Goal: Task Accomplishment & Management: Manage account settings

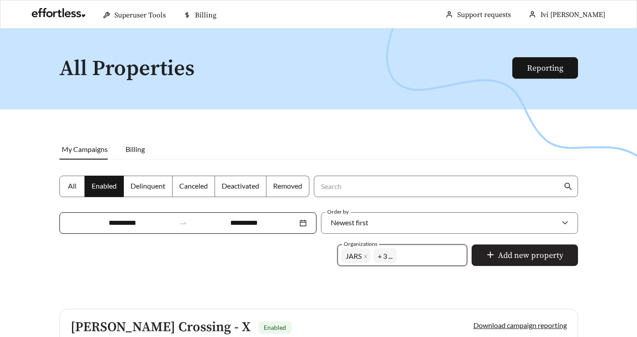
click at [513, 250] on span "Add new property" at bounding box center [530, 256] width 65 height 12
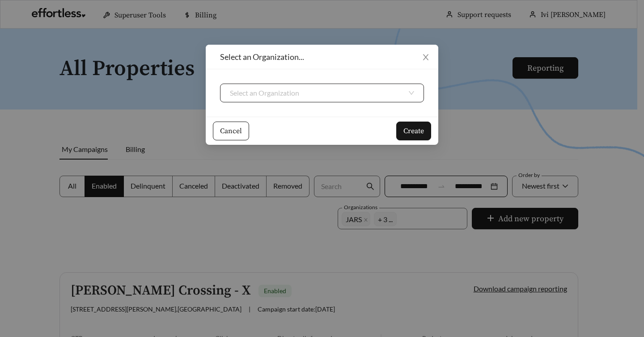
click at [408, 93] on div "Select an Organization" at bounding box center [322, 93] width 204 height 19
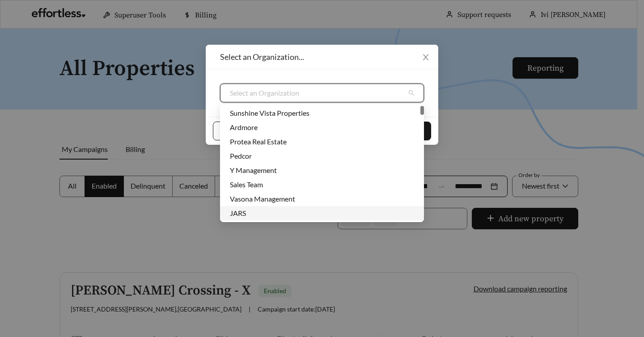
click at [295, 211] on div "JARS" at bounding box center [322, 213] width 184 height 10
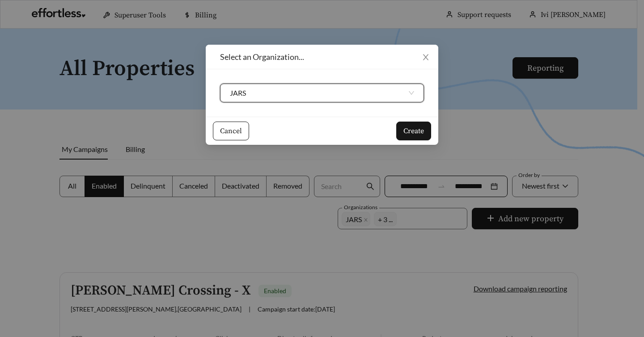
click at [410, 92] on span "JARS" at bounding box center [322, 93] width 184 height 18
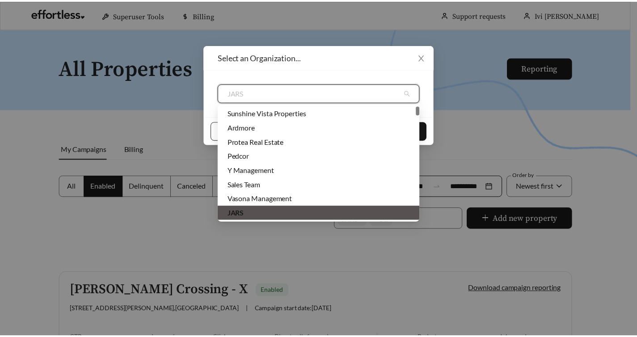
scroll to position [3, 0]
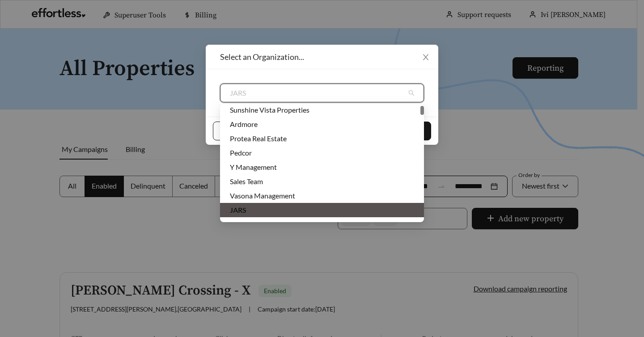
click at [410, 92] on span "JARS" at bounding box center [322, 93] width 184 height 18
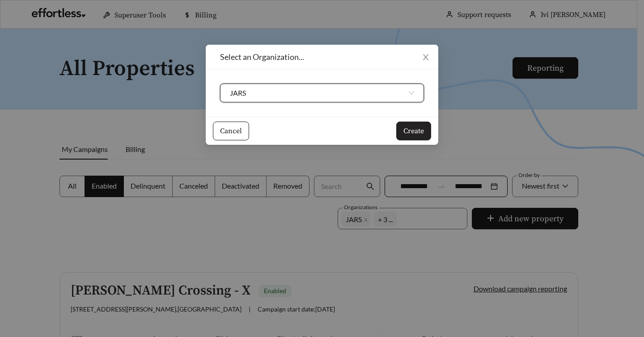
click at [409, 129] on span "Create" at bounding box center [413, 131] width 21 height 11
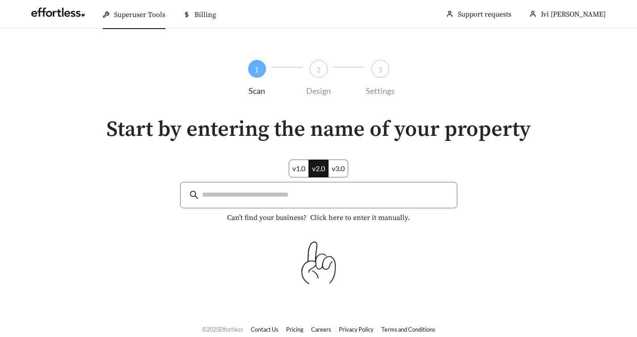
scroll to position [8, 0]
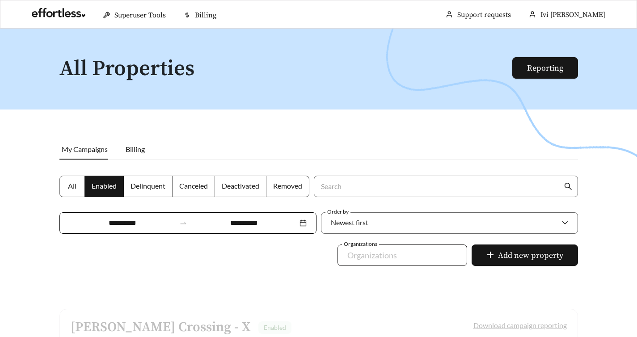
click at [455, 245] on div "Organizations" at bounding box center [403, 255] width 130 height 21
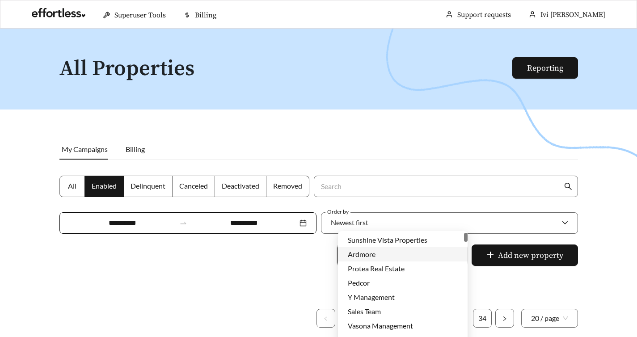
click at [383, 259] on div "Ardmore" at bounding box center [403, 255] width 110 height 10
click at [383, 283] on div "Pedcor" at bounding box center [403, 283] width 110 height 10
click at [389, 312] on div "Sales Team" at bounding box center [403, 312] width 110 height 10
click at [306, 252] on div at bounding box center [318, 197] width 637 height 337
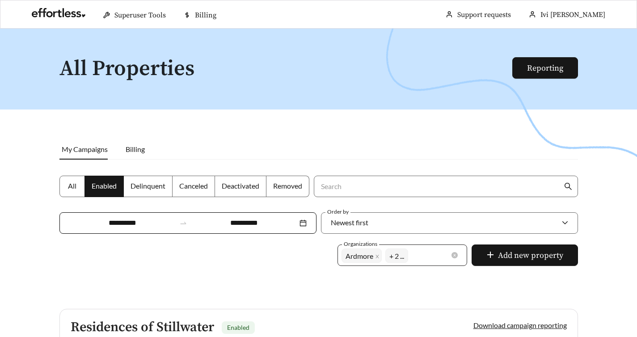
click at [401, 249] on span "+ 2 ..." at bounding box center [397, 255] width 15 height 13
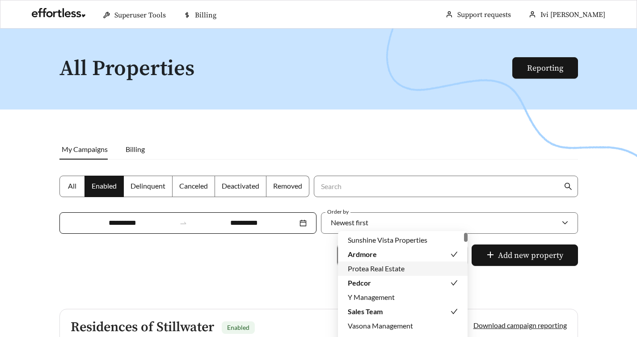
click at [401, 249] on span "+ 2 ..." at bounding box center [397, 255] width 15 height 13
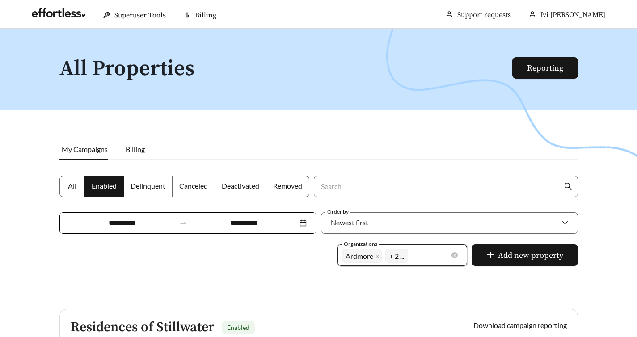
click at [426, 246] on div "Ardmore Pedcor Sales Team + 2 ..." at bounding box center [396, 255] width 109 height 18
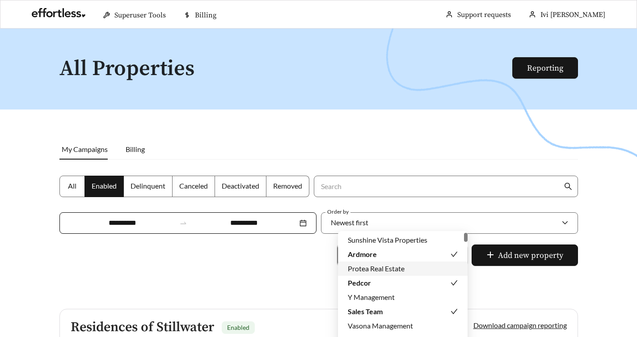
click at [400, 249] on span "+ 2 ..." at bounding box center [397, 255] width 15 height 13
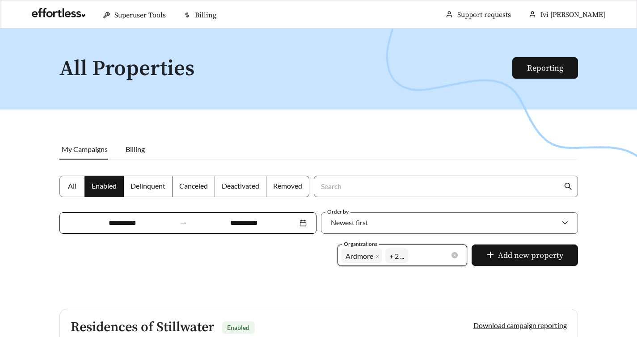
click at [400, 249] on span "+ 2 ..." at bounding box center [397, 255] width 15 height 13
click at [275, 240] on div at bounding box center [318, 197] width 637 height 337
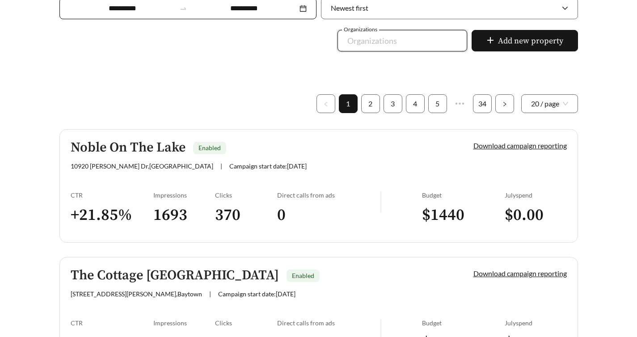
scroll to position [216, 0]
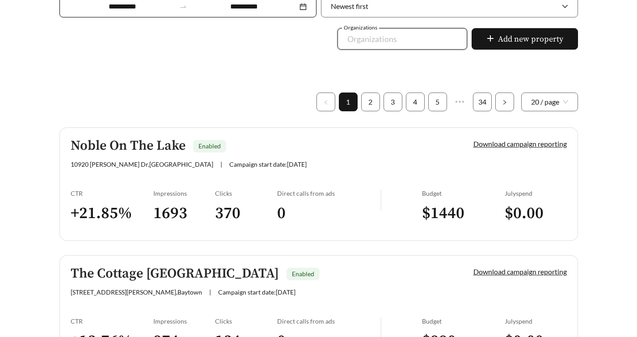
click at [97, 204] on h3 "+ 21.85 %" at bounding box center [112, 214] width 83 height 20
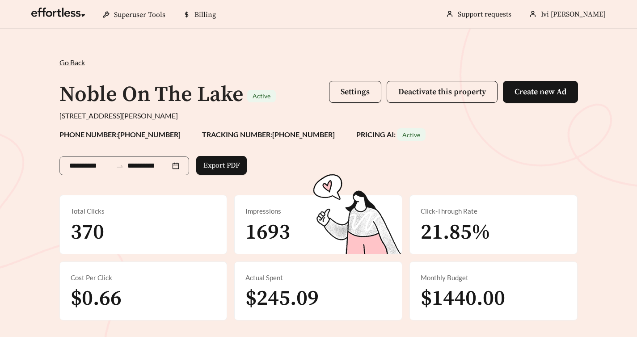
click at [69, 62] on span "Go Back" at bounding box center [71, 62] width 25 height 8
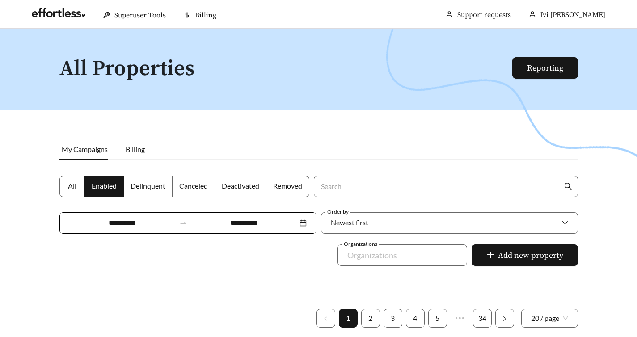
click at [152, 188] on span "Delinquent" at bounding box center [148, 186] width 35 height 8
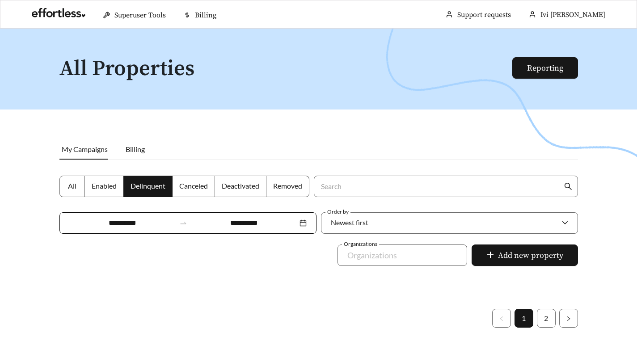
click at [198, 187] on span "Canceled" at bounding box center [193, 186] width 29 height 8
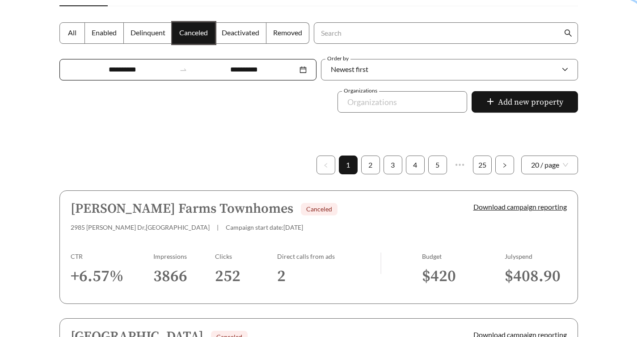
scroll to position [154, 0]
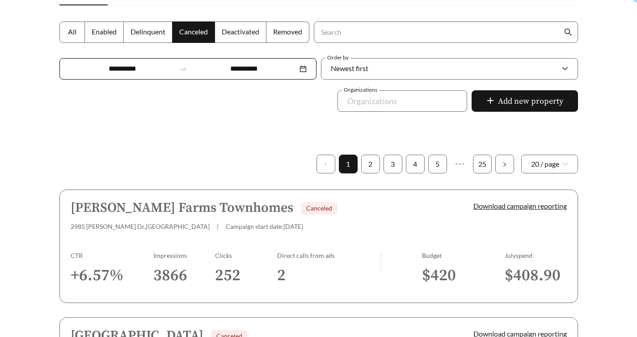
click at [235, 34] on span "Deactivated" at bounding box center [241, 31] width 38 height 8
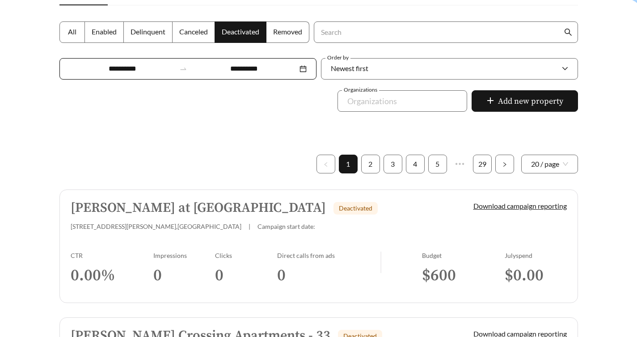
click at [282, 34] on span "Removed" at bounding box center [287, 31] width 29 height 8
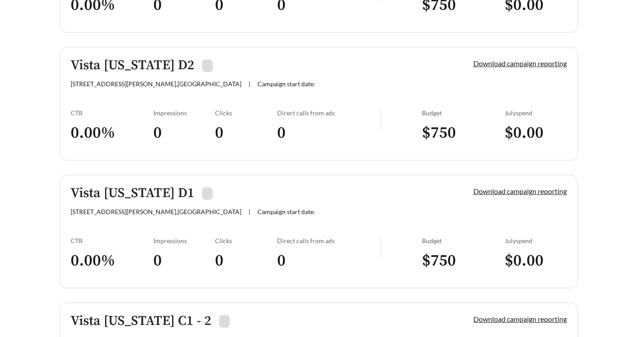
scroll to position [2486, 0]
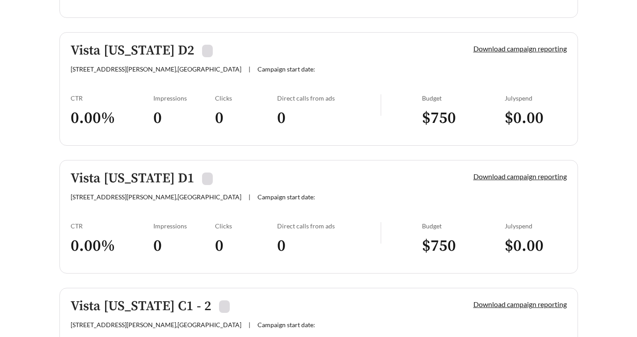
click at [202, 173] on span at bounding box center [207, 179] width 11 height 13
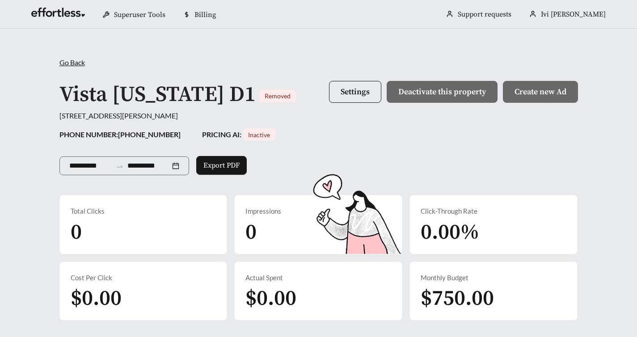
click at [73, 60] on span "Go Back" at bounding box center [71, 62] width 25 height 8
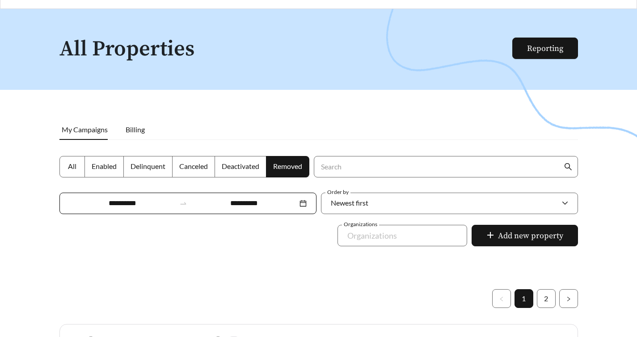
scroll to position [104, 0]
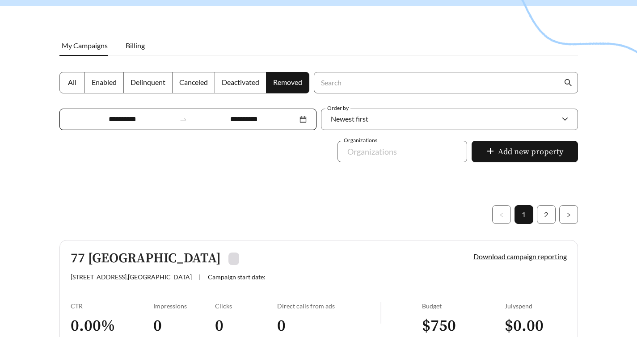
click at [75, 83] on span "All" at bounding box center [72, 82] width 8 height 8
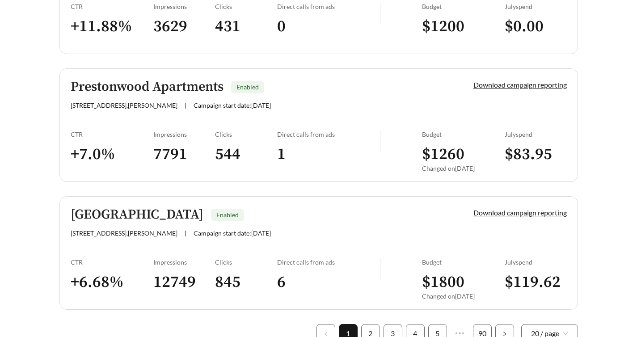
scroll to position [2596, 0]
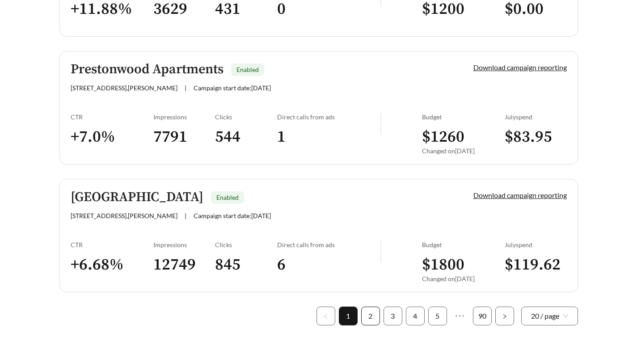
click at [372, 307] on link "2" at bounding box center [371, 316] width 18 height 18
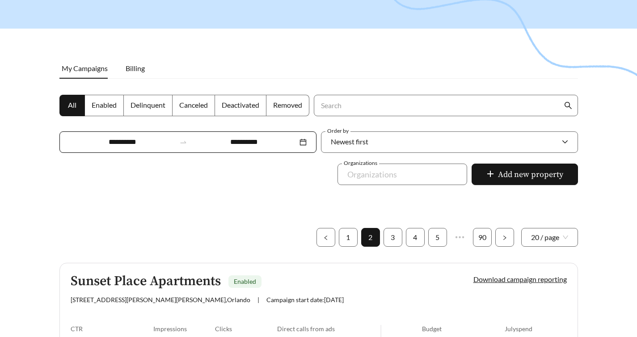
scroll to position [64, 0]
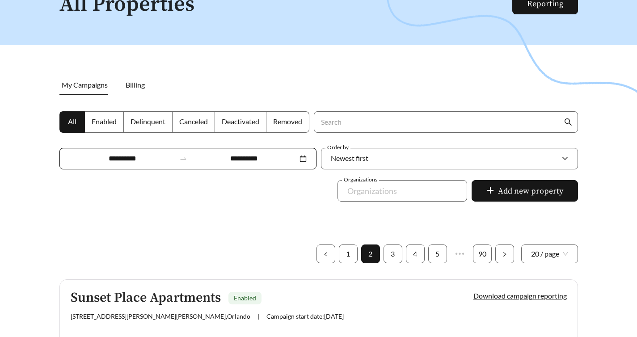
click at [284, 119] on span "Removed" at bounding box center [287, 121] width 29 height 8
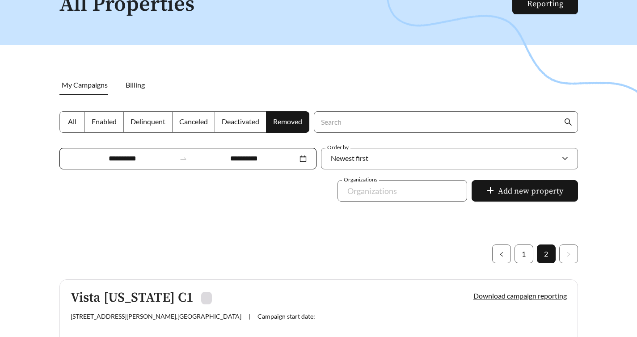
click at [68, 123] on span "All" at bounding box center [72, 121] width 8 height 8
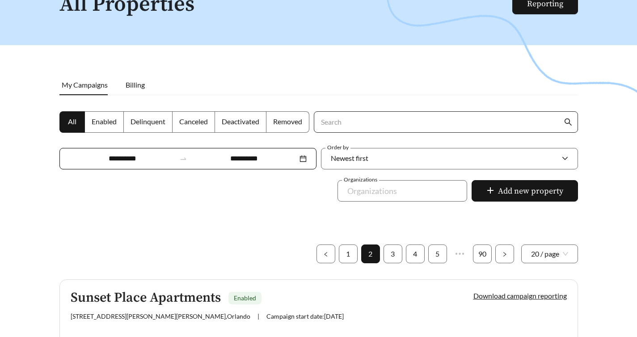
click at [338, 126] on input "Search" at bounding box center [441, 122] width 243 height 21
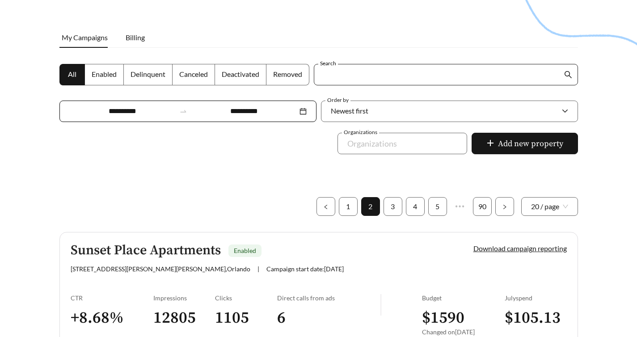
scroll to position [115, 0]
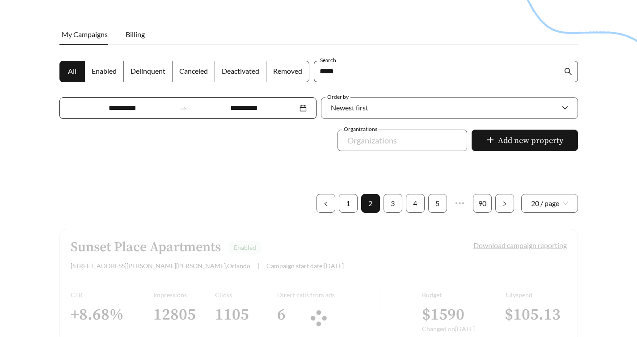
scroll to position [50, 0]
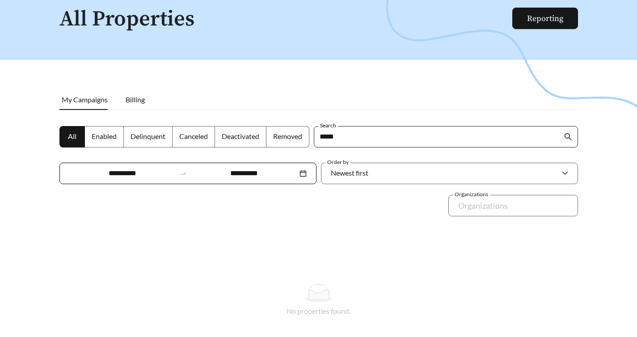
type input "*****"
click at [564, 136] on icon "search" at bounding box center [568, 137] width 8 height 8
click at [285, 139] on span "Removed" at bounding box center [287, 136] width 29 height 8
click at [350, 138] on input "*****" at bounding box center [441, 137] width 243 height 21
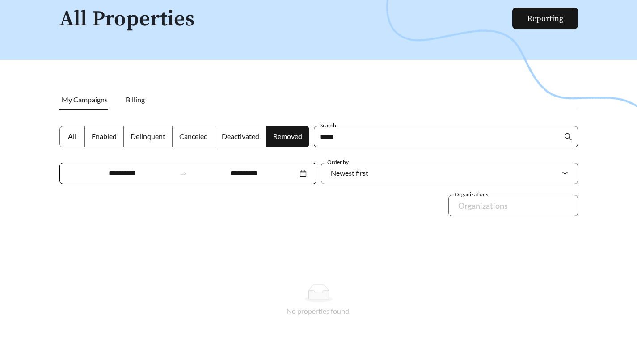
click at [350, 138] on input "*****" at bounding box center [441, 137] width 243 height 21
click at [258, 93] on div at bounding box center [318, 147] width 637 height 337
click at [68, 136] on span "All" at bounding box center [72, 136] width 8 height 8
click at [290, 140] on span "Removed" at bounding box center [287, 136] width 29 height 8
click at [235, 135] on span "Deactivated" at bounding box center [241, 136] width 38 height 8
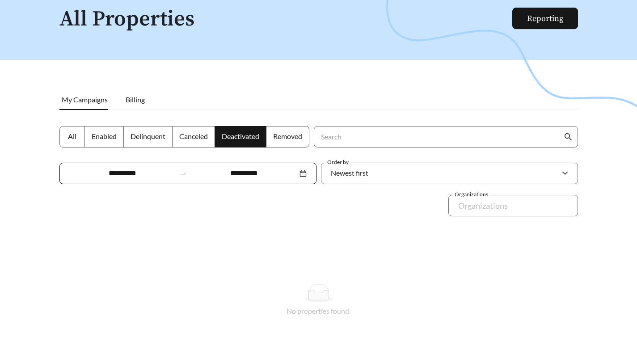
click at [94, 136] on span "Enabled" at bounding box center [104, 136] width 25 height 8
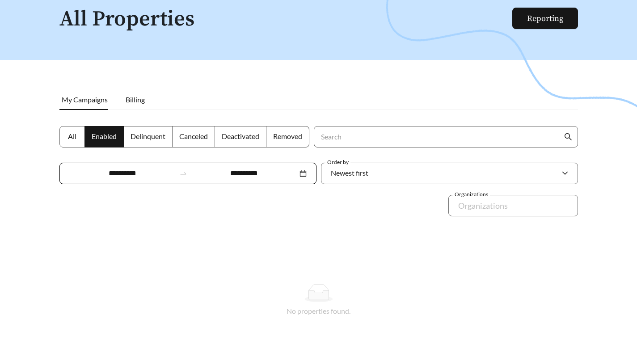
click at [68, 135] on span "All" at bounding box center [72, 136] width 8 height 8
click at [297, 138] on span "Removed" at bounding box center [287, 136] width 29 height 8
click at [121, 16] on h1 "All Properties" at bounding box center [286, 20] width 454 height 24
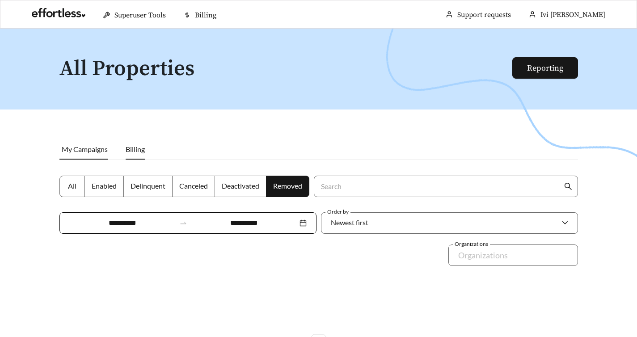
click at [126, 152] on span "Billing" at bounding box center [135, 149] width 19 height 8
click at [101, 179] on label "Enabled" at bounding box center [104, 186] width 39 height 21
click at [93, 143] on li "My Campaigns" at bounding box center [87, 149] width 57 height 21
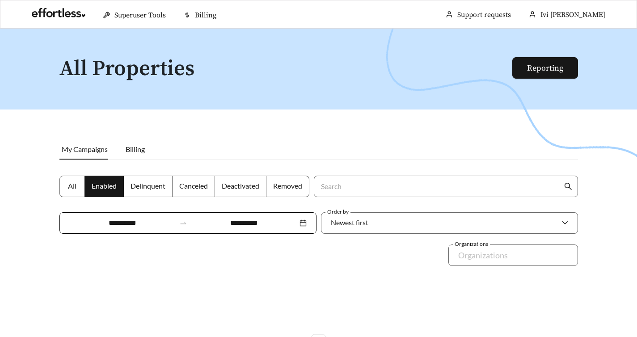
click at [68, 179] on label "All" at bounding box center [71, 186] width 25 height 21
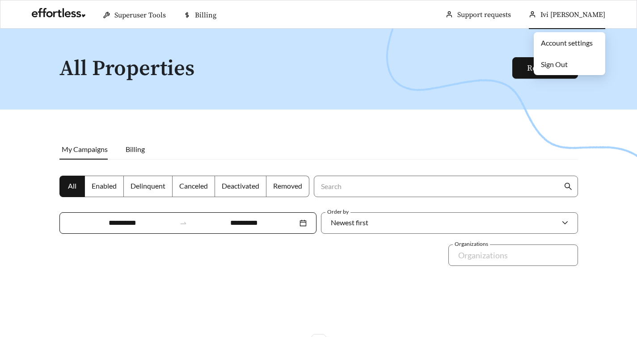
click at [561, 65] on span "Sign Out" at bounding box center [554, 64] width 27 height 8
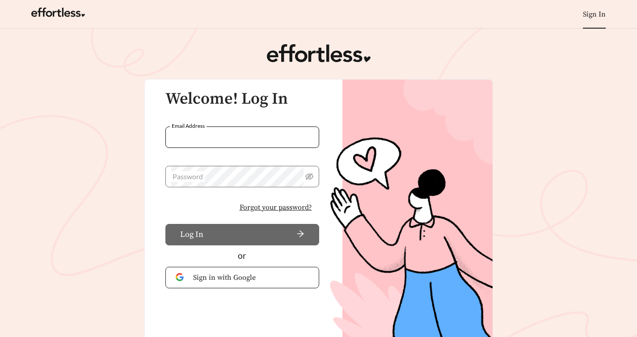
click at [235, 136] on input "Email Address" at bounding box center [242, 137] width 154 height 21
type input "**********"
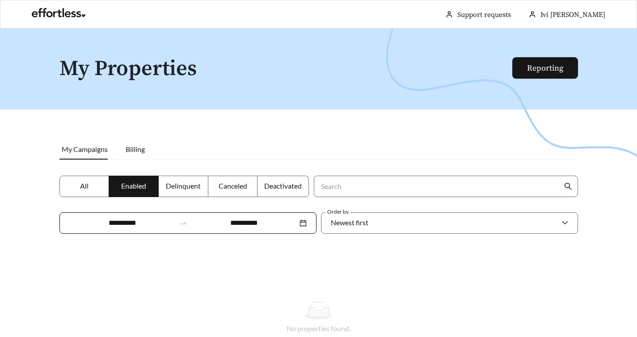
click at [613, 198] on div at bounding box center [318, 197] width 637 height 337
click at [82, 184] on span "All" at bounding box center [84, 186] width 8 height 8
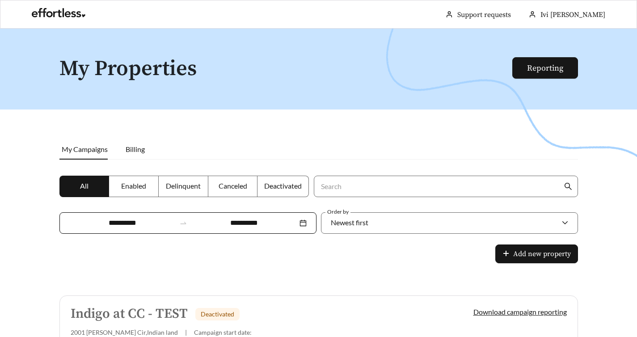
click at [276, 182] on span "Deactivated" at bounding box center [283, 186] width 38 height 8
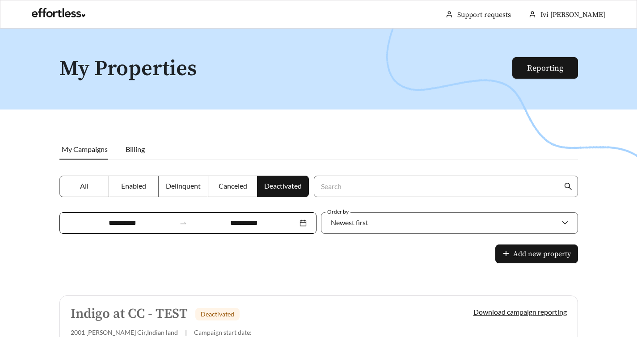
click at [429, 239] on div at bounding box center [318, 197] width 637 height 337
click at [81, 187] on span "All" at bounding box center [84, 186] width 8 height 8
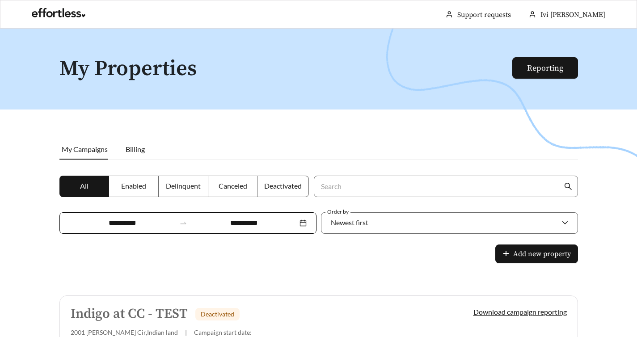
click at [461, 222] on div at bounding box center [318, 197] width 637 height 337
click at [140, 149] on span "Billing" at bounding box center [135, 149] width 19 height 8
click at [87, 148] on span "My Campaigns" at bounding box center [85, 149] width 46 height 8
click at [130, 146] on span "Billing" at bounding box center [135, 149] width 19 height 8
click at [97, 147] on span "My Campaigns" at bounding box center [85, 149] width 46 height 8
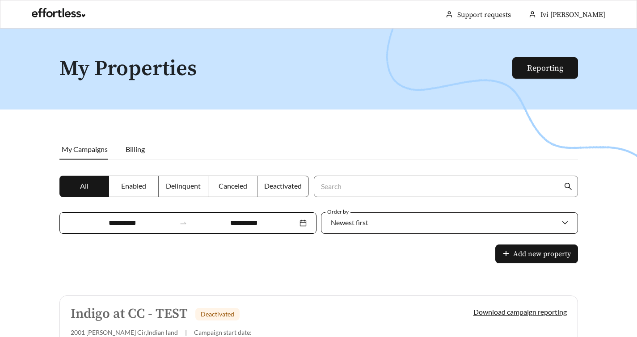
click at [369, 218] on span "Newest first" at bounding box center [350, 222] width 38 height 8
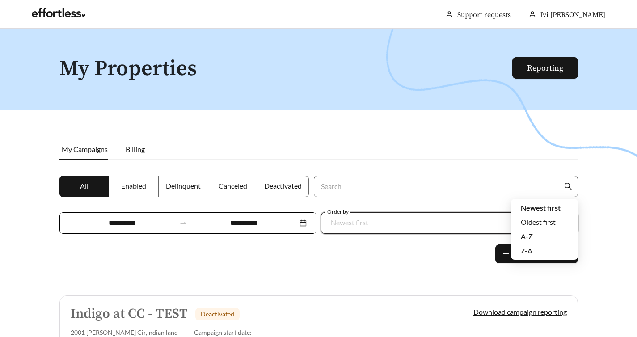
click at [589, 195] on div at bounding box center [318, 197] width 637 height 337
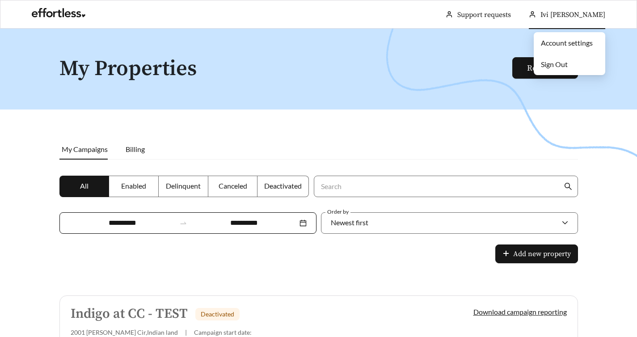
click at [554, 61] on span "Sign Out" at bounding box center [554, 64] width 27 height 8
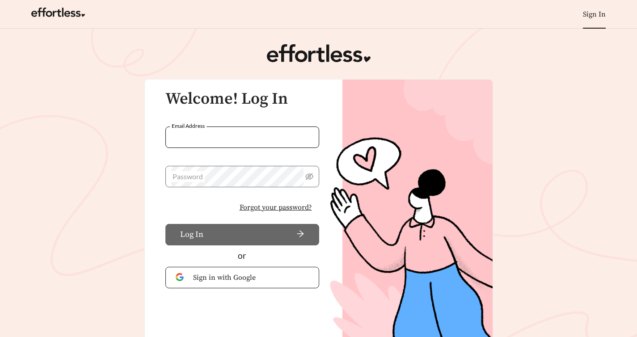
click at [234, 141] on input "Email Address" at bounding box center [242, 137] width 154 height 21
click at [293, 104] on h3 "Welcome! Log In" at bounding box center [242, 99] width 154 height 18
click at [228, 140] on input "Email Address" at bounding box center [242, 137] width 154 height 21
click at [144, 150] on div "Welcome! Log In Email Address Password Forgot your password? Log In or Sign in …" at bounding box center [318, 212] width 349 height 267
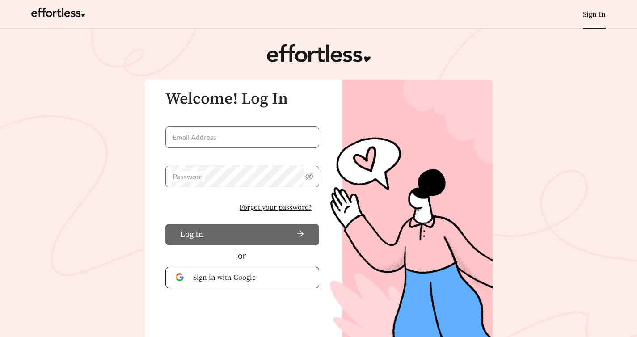
click at [275, 208] on span "Forgot your password?" at bounding box center [276, 207] width 72 height 11
click at [207, 140] on input "Email Address" at bounding box center [242, 137] width 154 height 21
type input "**********"
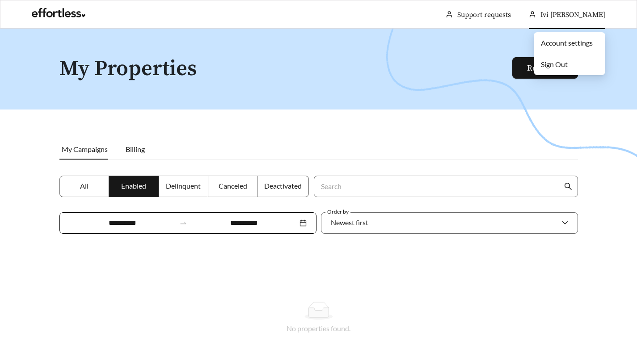
click at [560, 68] on span "Sign Out" at bounding box center [554, 64] width 27 height 8
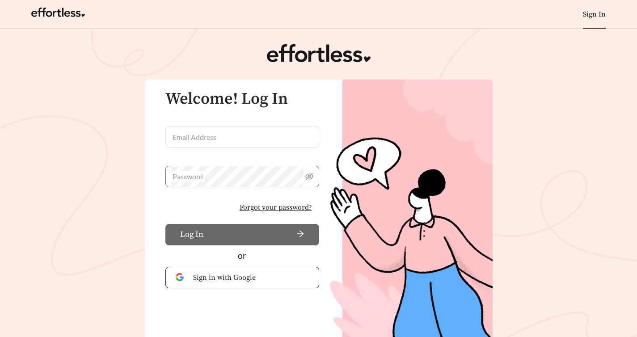
click at [213, 139] on input "Email Address" at bounding box center [242, 137] width 154 height 21
type input "**********"
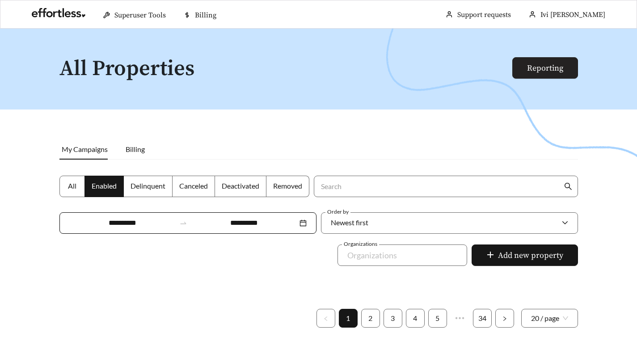
click at [532, 72] on link "Reporting" at bounding box center [545, 68] width 36 height 10
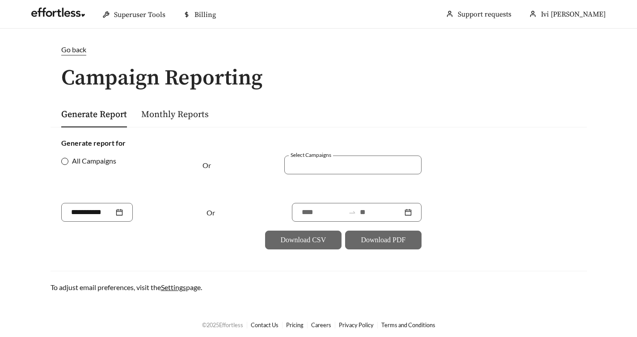
click at [106, 162] on span "All Campaigns" at bounding box center [93, 161] width 51 height 11
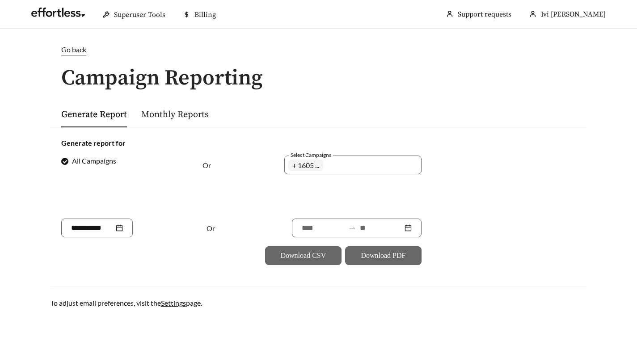
click at [232, 175] on div "Or" at bounding box center [233, 179] width 60 height 47
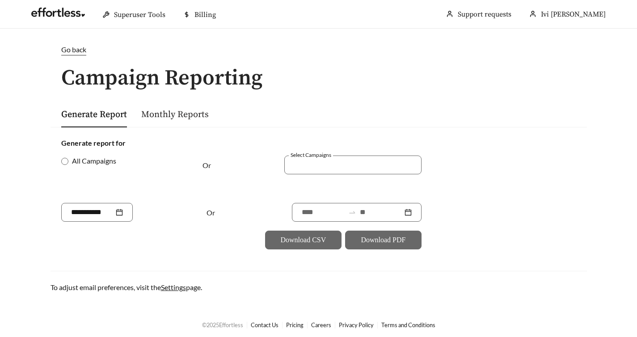
click at [197, 115] on link "Monthly Reports" at bounding box center [175, 114] width 68 height 11
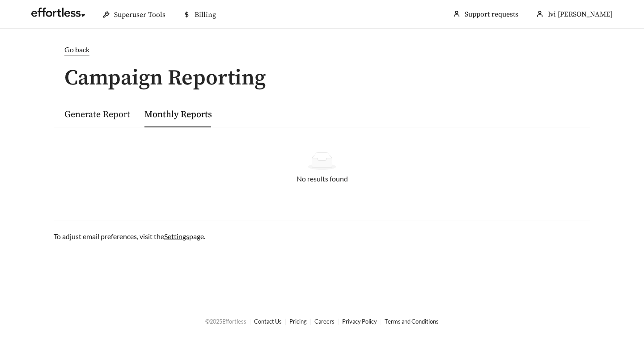
click at [116, 120] on div "Generate Report" at bounding box center [97, 114] width 66 height 26
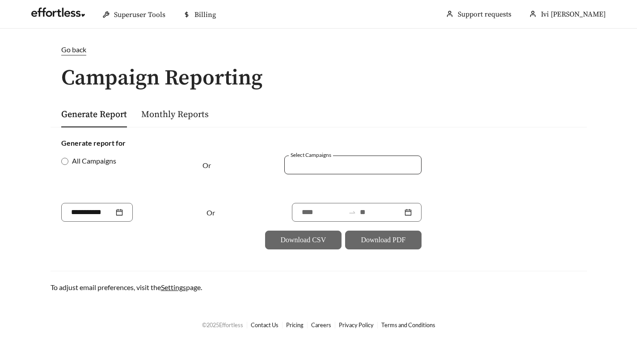
click at [346, 161] on div at bounding box center [346, 165] width 117 height 12
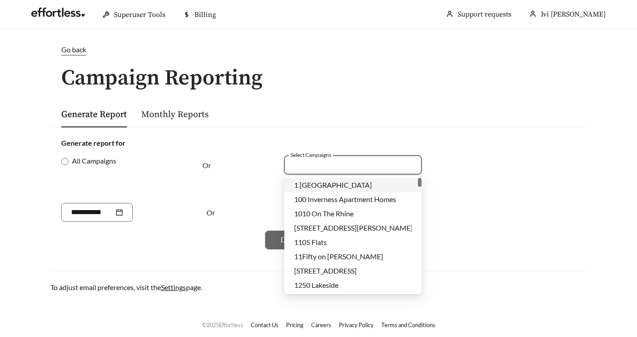
click at [344, 186] on div "1 Park Central" at bounding box center [353, 185] width 118 height 10
click at [368, 195] on span "100 Inverness Apartment Homes" at bounding box center [345, 199] width 102 height 8
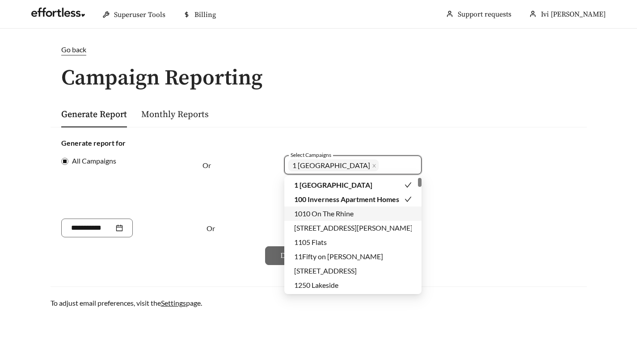
click at [354, 214] on span "1010 On The Rhine" at bounding box center [323, 213] width 59 height 8
click at [353, 229] on span "1012 W Randolph St" at bounding box center [353, 228] width 119 height 8
click at [350, 243] on div "1105 Flats" at bounding box center [353, 243] width 118 height 10
click at [349, 259] on div "11Fifty on Olson" at bounding box center [353, 257] width 118 height 10
click at [347, 273] on span "120 Ninth Street" at bounding box center [325, 271] width 63 height 8
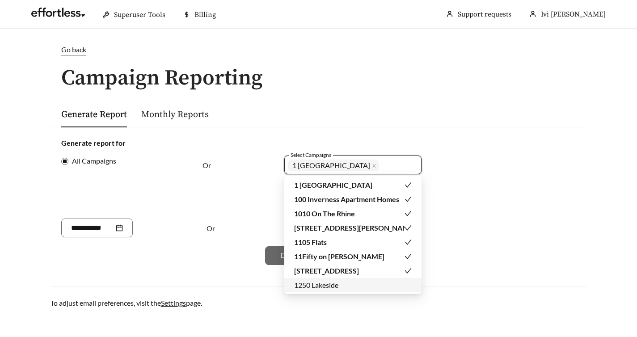
click at [339, 286] on span "1250 Lakeside" at bounding box center [316, 285] width 44 height 8
click at [482, 200] on form "Generate report for All Campaigns Or Select Campaigns 1 Park Central 100 Invern…" at bounding box center [318, 201] width 515 height 127
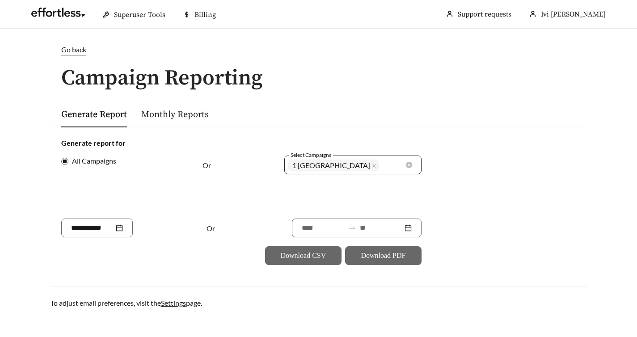
click at [394, 165] on div "1 Park Central 100 Inverness Apartment Homes 1010 On The Rhine 1012 W Randolph …" at bounding box center [346, 172] width 117 height 30
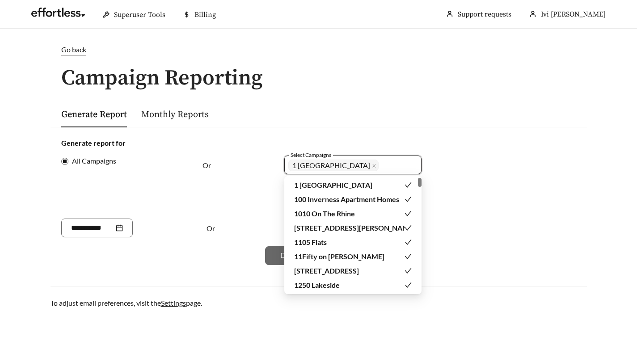
click at [493, 188] on form "Generate report for All Campaigns Or Select Campaigns 1 Park Central 100 Invern…" at bounding box center [318, 201] width 515 height 127
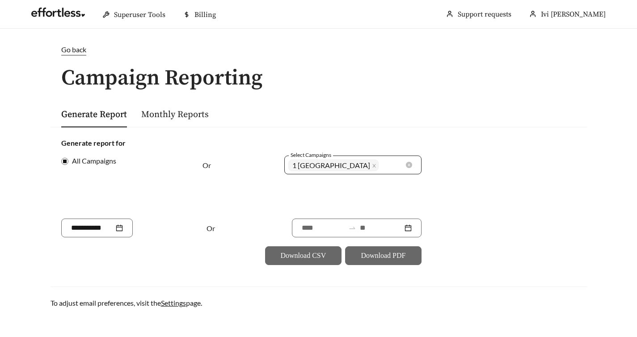
click at [391, 165] on div "1 Park Central 100 Inverness Apartment Homes 1010 On The Rhine 1012 W Randolph …" at bounding box center [346, 172] width 117 height 30
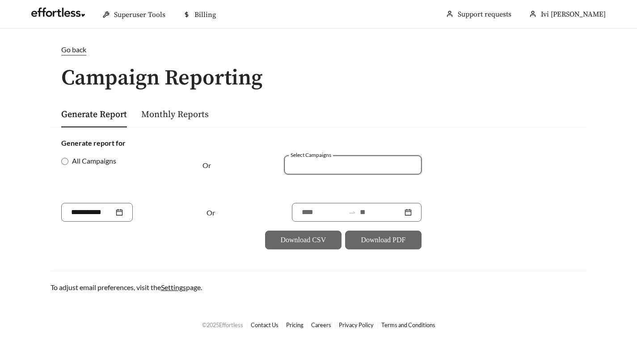
click at [443, 181] on form "Generate report for All Campaigns Or Select Campaigns Or Download CSV Download …" at bounding box center [318, 194] width 515 height 112
click at [296, 219] on div at bounding box center [357, 212] width 130 height 19
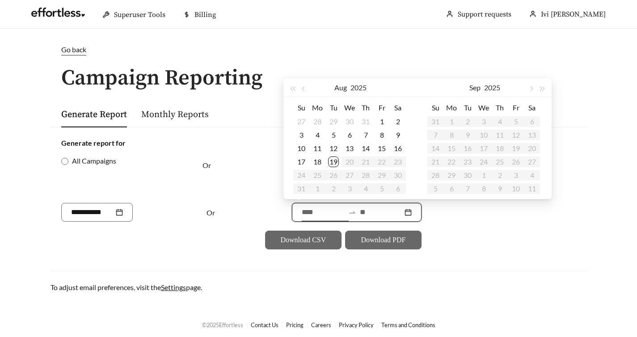
type input "**********"
click at [337, 162] on div "19" at bounding box center [333, 162] width 11 height 11
click at [530, 89] on span "button" at bounding box center [531, 89] width 4 height 4
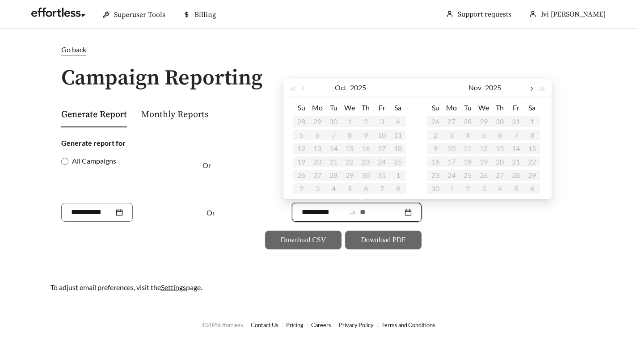
click at [530, 89] on span "button" at bounding box center [531, 89] width 4 height 4
click at [487, 233] on form "**********" at bounding box center [318, 194] width 515 height 112
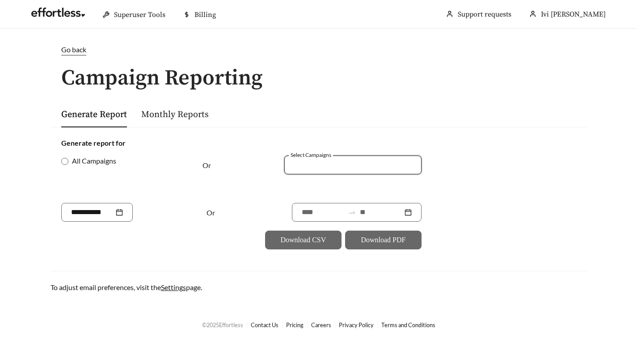
click at [473, 176] on form "Generate report for All Campaigns Or Select Campaigns Or Download CSV Download …" at bounding box center [318, 194] width 515 height 112
click at [72, 51] on span "Go back" at bounding box center [73, 49] width 25 height 8
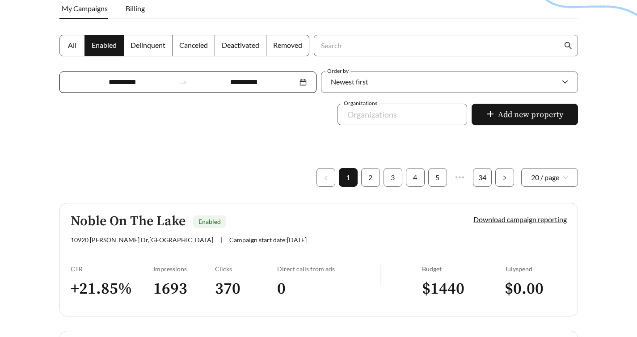
scroll to position [146, 0]
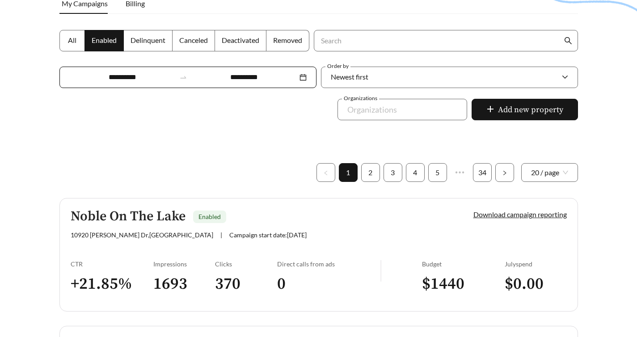
click at [279, 221] on link "Noble On The Lake Enabled 10920 Pickerel Lk Dr , Brighton | Campaign start date…" at bounding box center [318, 255] width 519 height 114
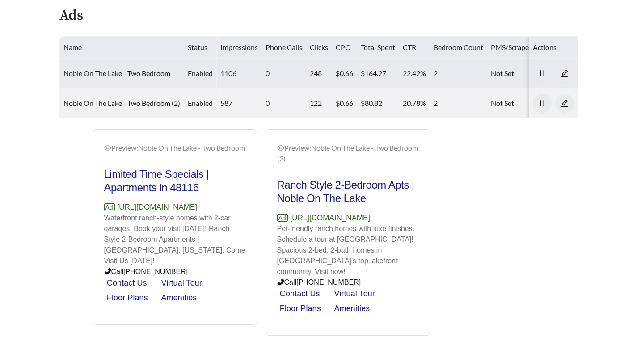
scroll to position [360, 0]
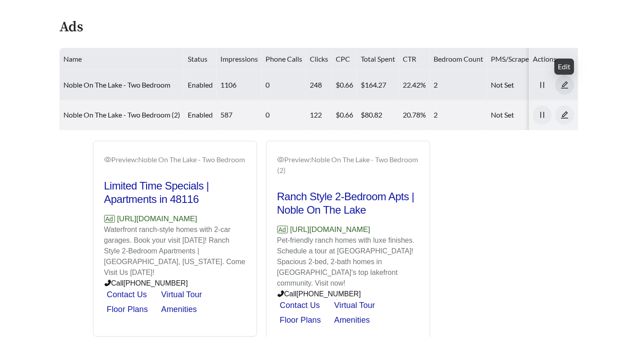
click at [563, 83] on icon "edit" at bounding box center [565, 85] width 8 height 8
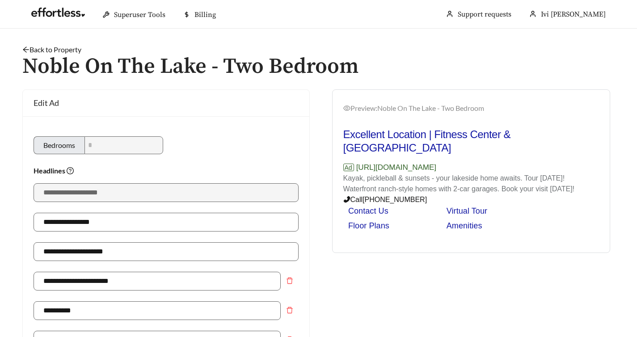
click at [58, 49] on link "Back to Property" at bounding box center [51, 49] width 59 height 8
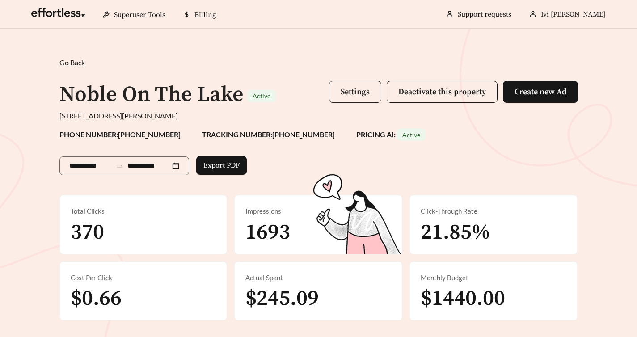
click at [345, 92] on span "Settings" at bounding box center [355, 92] width 29 height 10
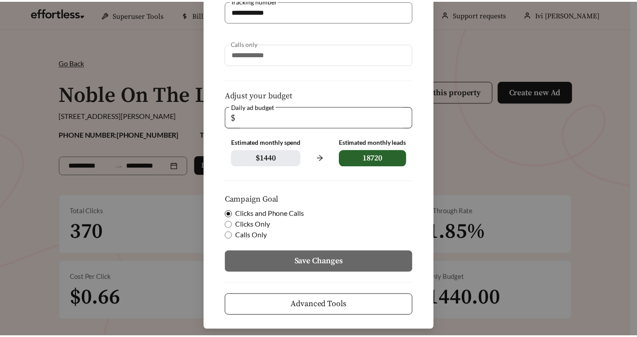
scroll to position [169, 0]
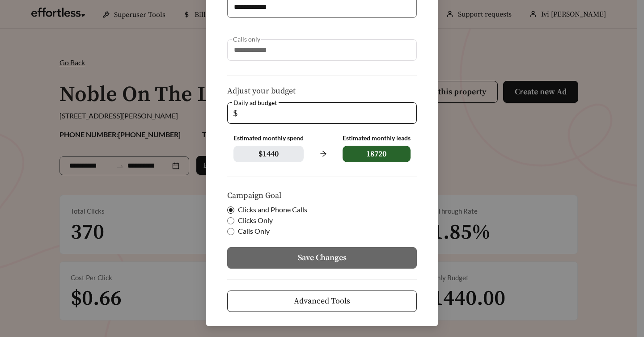
click at [326, 303] on span "Advanced Tools" at bounding box center [322, 301] width 56 height 12
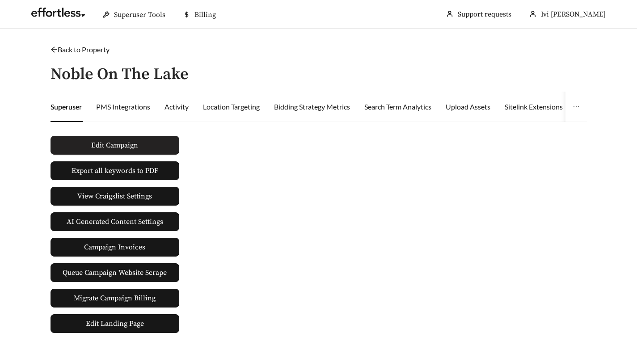
click at [127, 144] on span "Edit Campaign" at bounding box center [114, 145] width 47 height 11
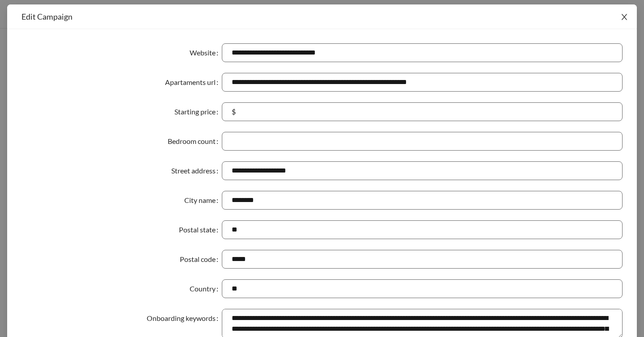
click at [623, 13] on icon "close" at bounding box center [624, 17] width 8 height 8
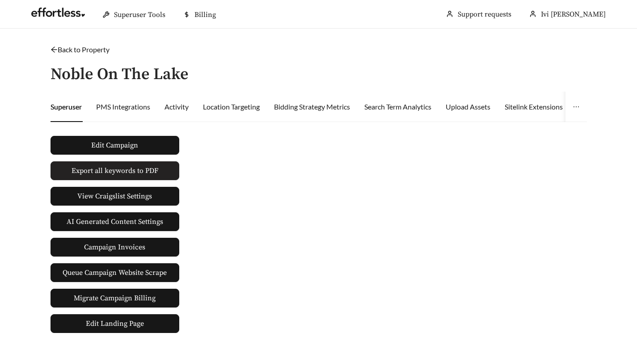
click at [116, 170] on span "Export all keywords to PDF" at bounding box center [115, 170] width 87 height 11
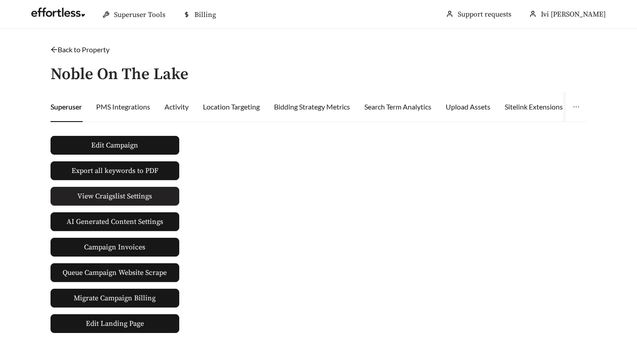
click at [146, 199] on span "View Craigslist Settings" at bounding box center [114, 196] width 75 height 11
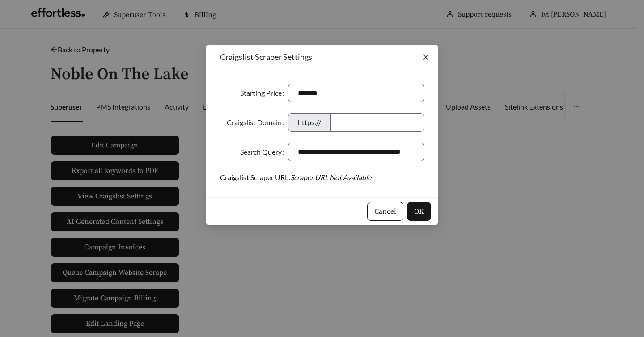
click at [425, 55] on icon "close" at bounding box center [426, 57] width 8 height 8
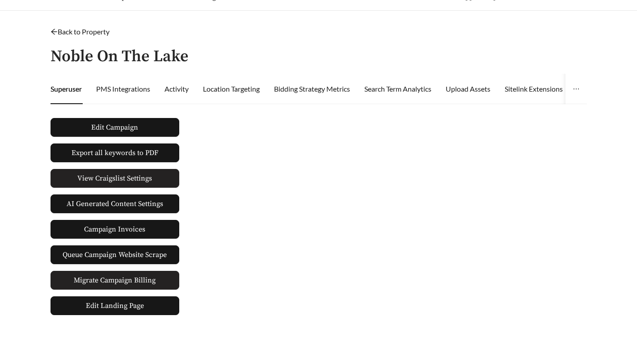
scroll to position [19, 0]
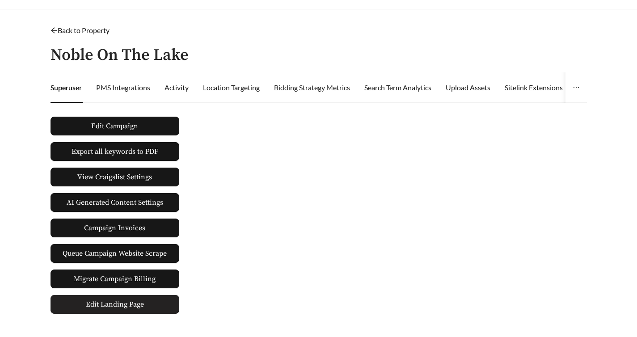
click at [151, 304] on link "Edit Landing Page" at bounding box center [115, 304] width 129 height 19
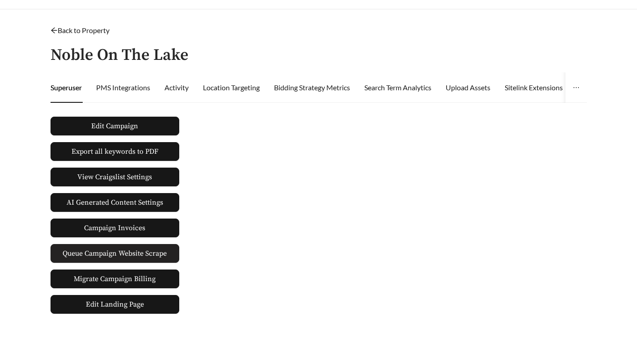
click at [143, 257] on span "Queue Campaign Website Scrape" at bounding box center [115, 253] width 104 height 11
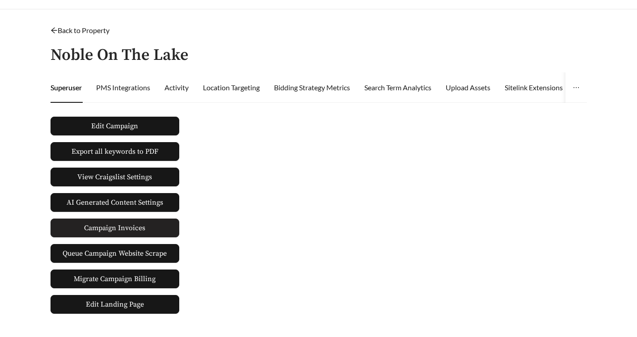
click at [136, 231] on span "Campaign Invoices" at bounding box center [114, 228] width 61 height 18
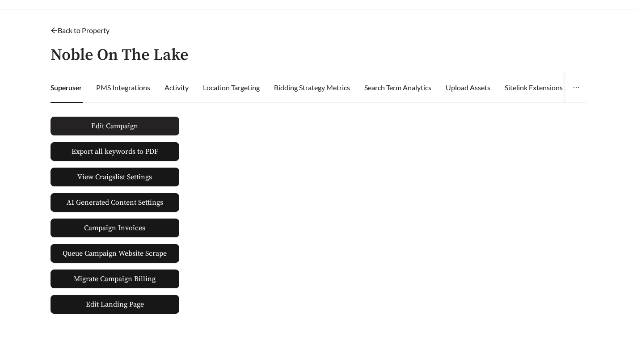
click at [118, 130] on span "Edit Campaign" at bounding box center [114, 126] width 47 height 11
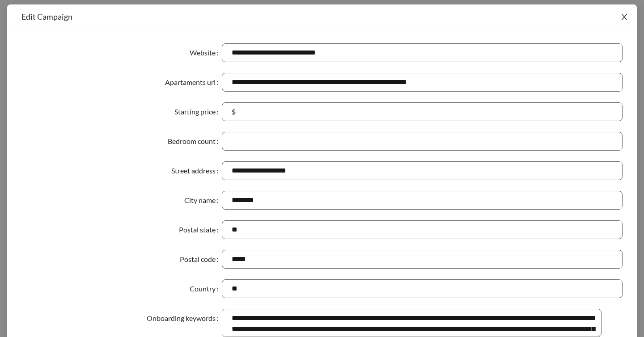
click at [621, 15] on icon "close" at bounding box center [624, 17] width 8 height 8
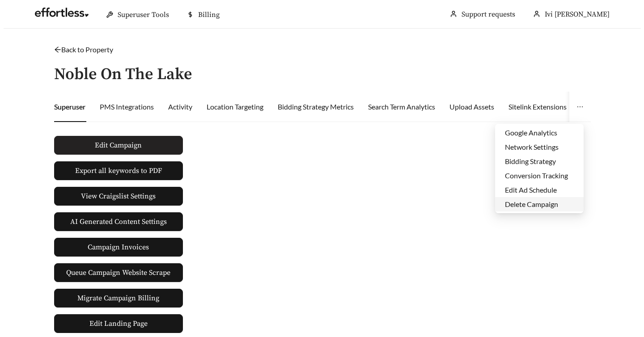
scroll to position [38, 0]
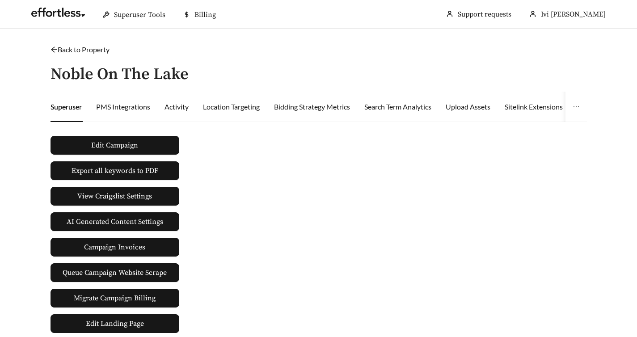
click at [411, 166] on div "Edit Campaign Export all keywords to PDF View Craigslist Settings AI Generated …" at bounding box center [319, 231] width 544 height 204
click at [137, 106] on div "PMS Integrations" at bounding box center [123, 107] width 54 height 11
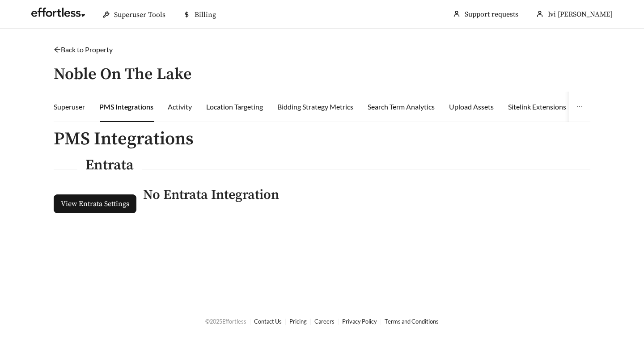
click at [162, 169] on div "Entrata" at bounding box center [322, 169] width 537 height 23
click at [178, 110] on div "Activity" at bounding box center [180, 107] width 24 height 11
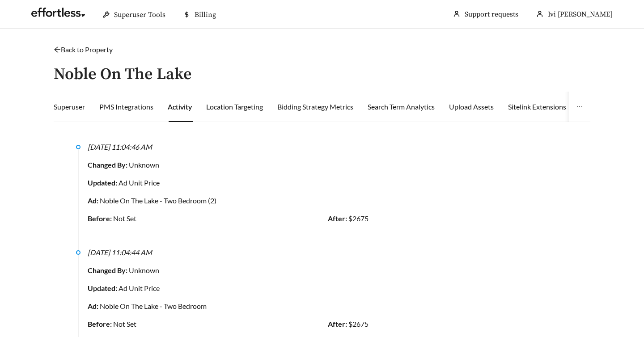
click at [446, 51] on div "Back to Property /" at bounding box center [322, 49] width 537 height 11
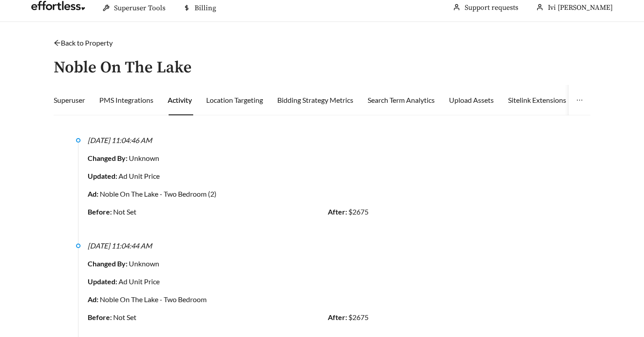
scroll to position [0, 0]
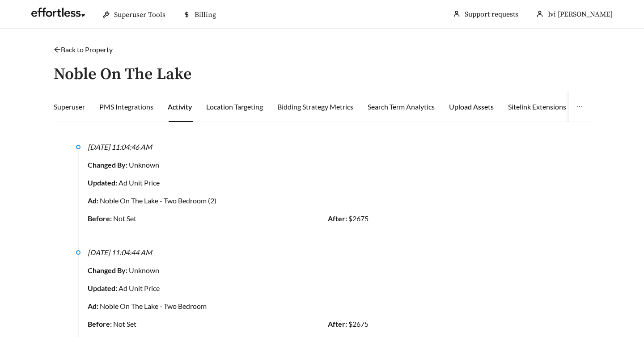
click at [484, 110] on div "Upload Assets" at bounding box center [471, 107] width 45 height 11
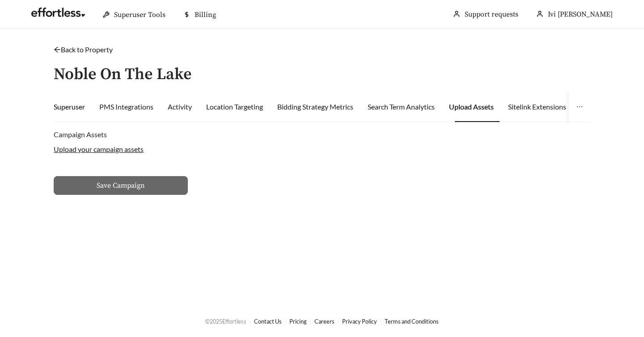
click at [59, 109] on div "Superuser" at bounding box center [69, 107] width 31 height 11
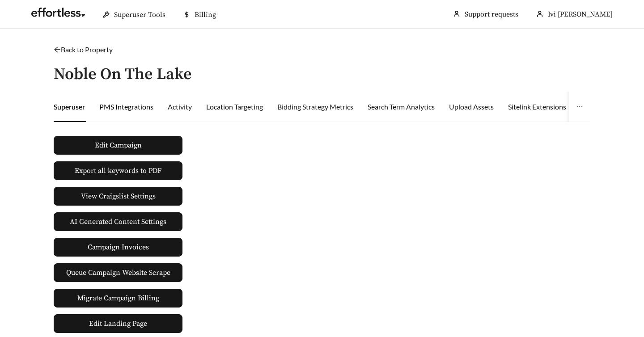
click at [133, 109] on div "PMS Integrations" at bounding box center [126, 107] width 54 height 11
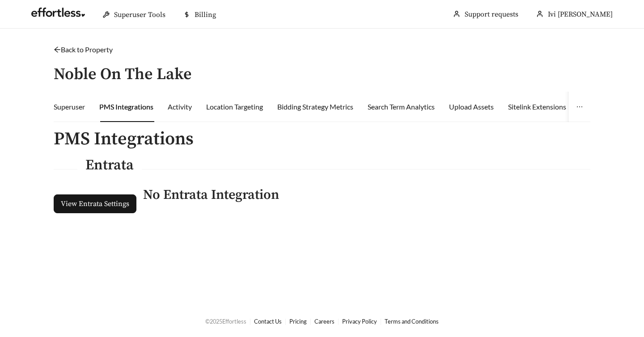
click at [124, 166] on h4 "Entrata" at bounding box center [109, 166] width 48 height 16
click at [138, 140] on h2 "PMS Integrations" at bounding box center [322, 139] width 537 height 20
click at [187, 105] on div "Activity" at bounding box center [180, 107] width 24 height 11
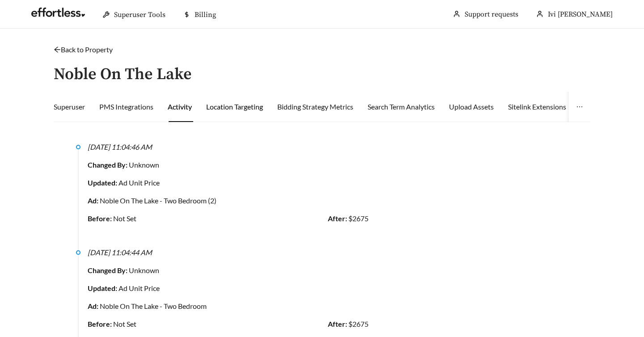
click at [241, 107] on div "Location Targeting" at bounding box center [234, 107] width 57 height 11
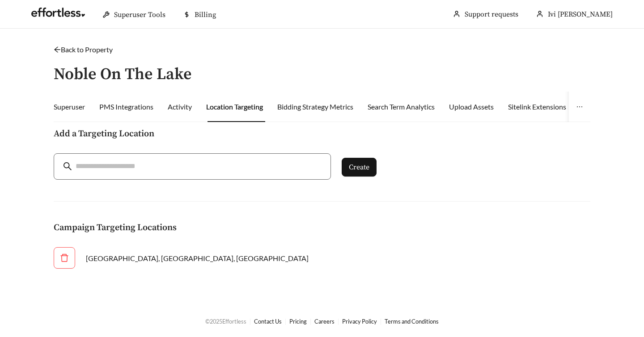
click at [359, 213] on div "Add a Targeting Location Create Campaign Targeting Locations Brighton, MI, US U…" at bounding box center [322, 204] width 537 height 150
click at [285, 170] on input "search" at bounding box center [199, 167] width 246 height 12
click at [442, 174] on div "Add a Targeting Location Create Campaign Targeting Locations Brighton, MI, US U…" at bounding box center [322, 204] width 537 height 150
click at [303, 111] on div "Bidding Strategy Metrics" at bounding box center [315, 107] width 76 height 11
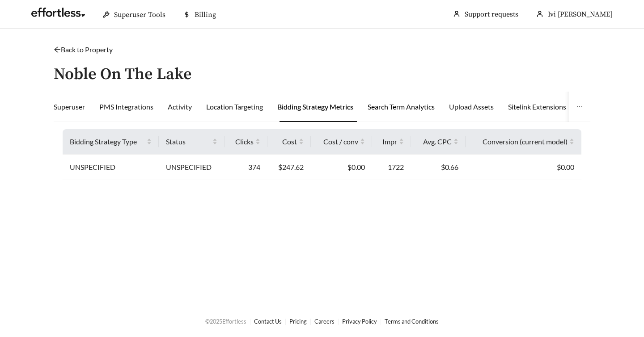
click at [393, 109] on div "Search Term Analytics" at bounding box center [401, 107] width 67 height 11
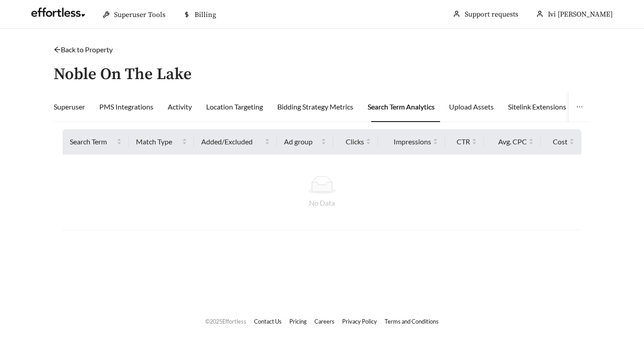
click at [486, 112] on div "Upload Assets" at bounding box center [471, 107] width 45 height 30
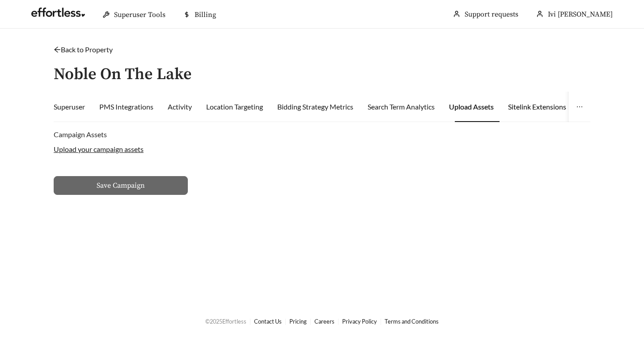
click at [530, 108] on div "Sitelink Extensions" at bounding box center [537, 107] width 58 height 11
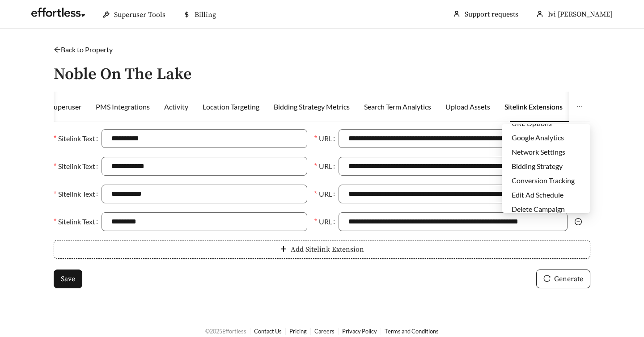
click at [577, 105] on icon "ellipsis" at bounding box center [579, 106] width 7 height 7
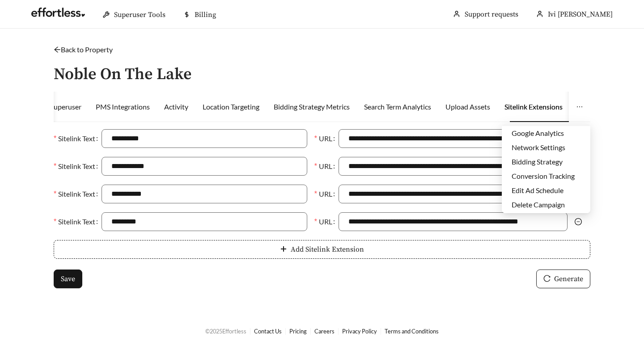
scroll to position [43, 0]
click at [548, 187] on li "Edit Ad Schedule" at bounding box center [546, 190] width 89 height 14
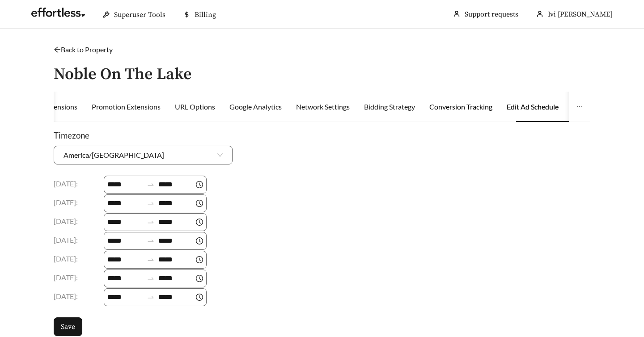
click at [477, 107] on div "Conversion Tracking" at bounding box center [460, 107] width 63 height 11
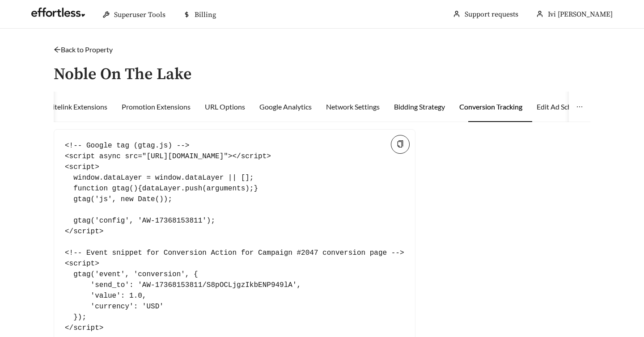
click at [437, 108] on div "Bidding Strategy" at bounding box center [419, 107] width 51 height 11
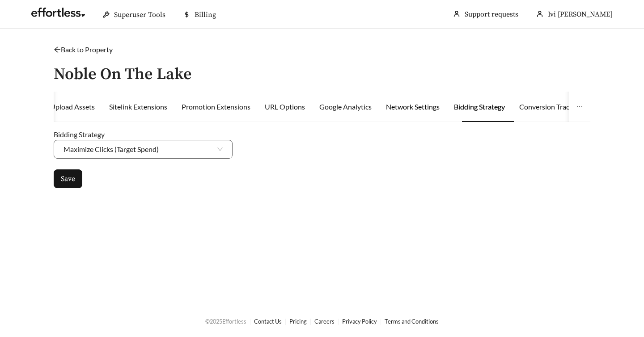
click at [437, 108] on div "Network Settings" at bounding box center [413, 107] width 54 height 11
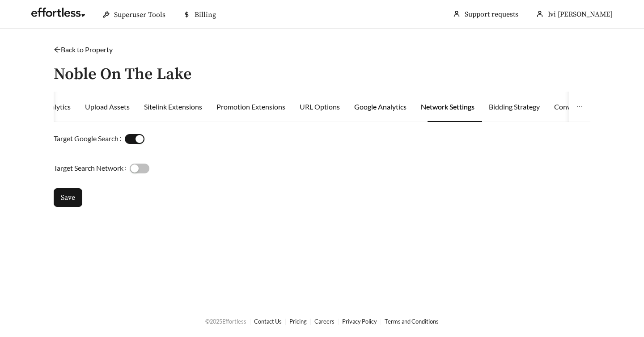
click at [399, 109] on div "Google Analytics" at bounding box center [380, 107] width 52 height 11
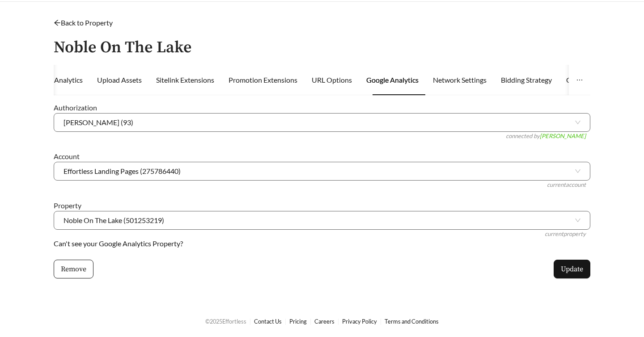
scroll to position [0, 0]
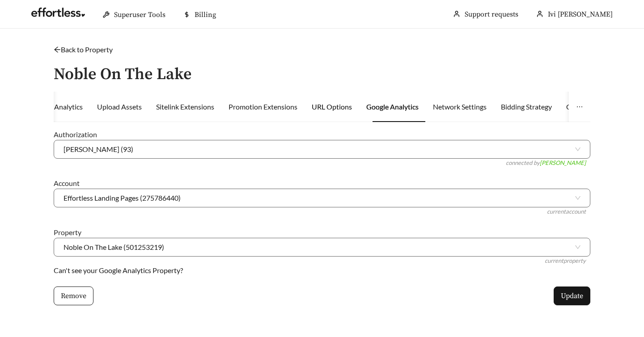
click at [339, 107] on div "URL Options" at bounding box center [332, 107] width 40 height 11
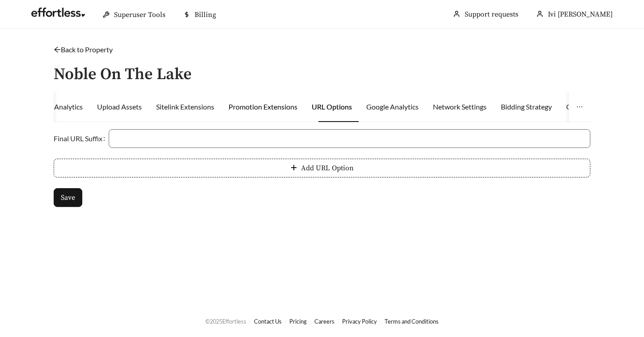
click at [294, 107] on div "Promotion Extensions" at bounding box center [263, 107] width 69 height 11
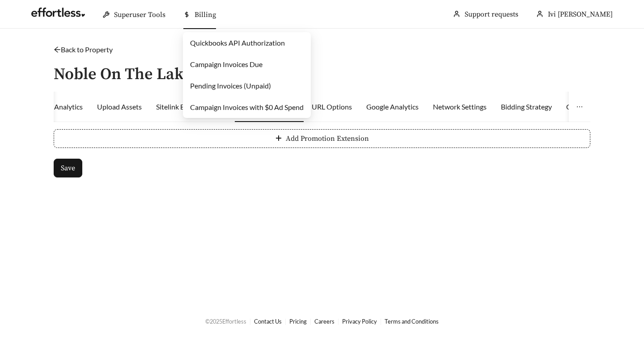
click at [200, 15] on span "Billing" at bounding box center [205, 14] width 21 height 9
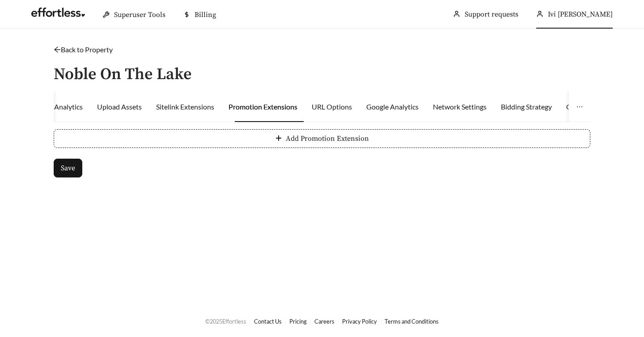
click at [590, 13] on span "Ivi [PERSON_NAME]" at bounding box center [580, 14] width 65 height 9
click at [576, 41] on link "Account settings" at bounding box center [574, 42] width 52 height 8
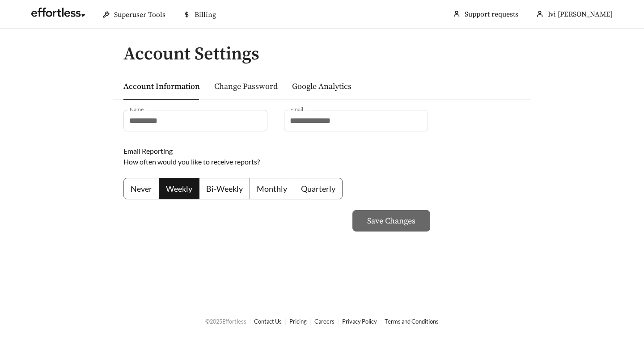
click at [252, 86] on link "Change Password" at bounding box center [246, 86] width 64 height 10
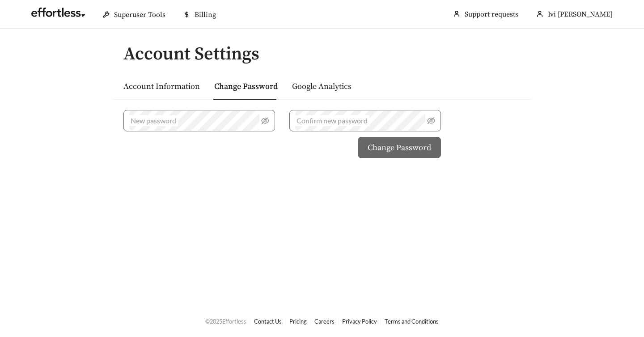
click at [319, 82] on link "Google Analytics" at bounding box center [321, 86] width 59 height 10
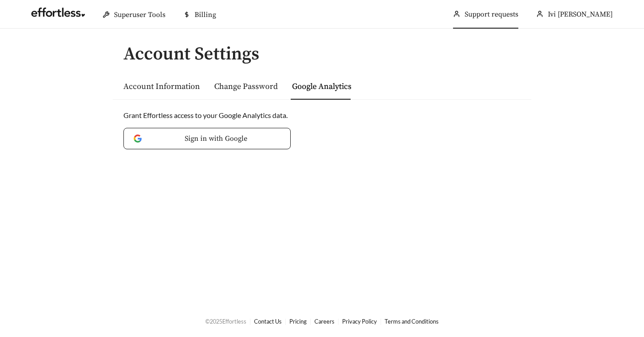
click at [518, 19] on link "Support requests" at bounding box center [492, 14] width 54 height 9
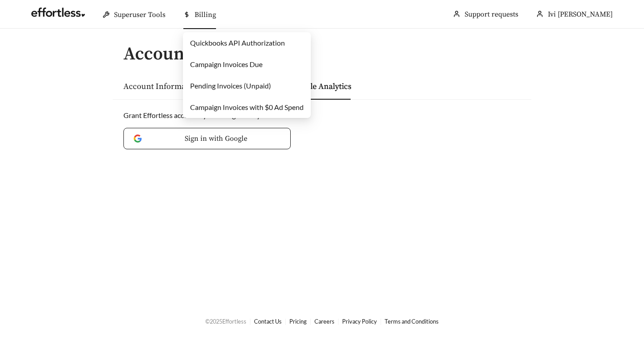
click at [223, 62] on link "Campaign Invoices Due" at bounding box center [226, 64] width 72 height 8
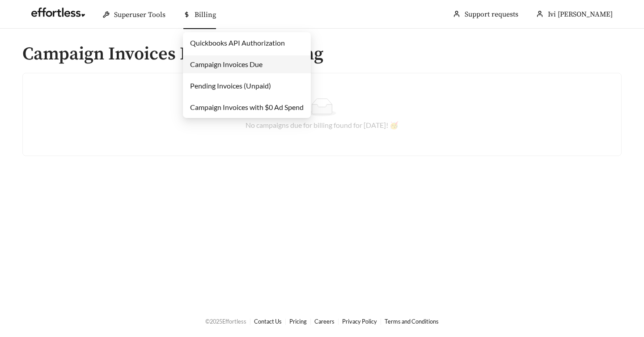
click at [207, 42] on link "Quickbooks API Authorization" at bounding box center [237, 42] width 95 height 8
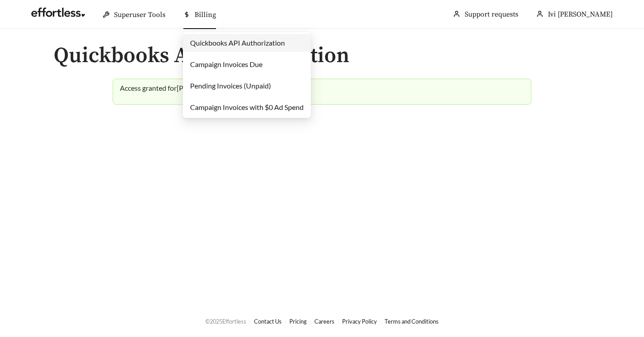
click at [213, 85] on link "Pending Invoices (Unpaid)" at bounding box center [230, 85] width 81 height 8
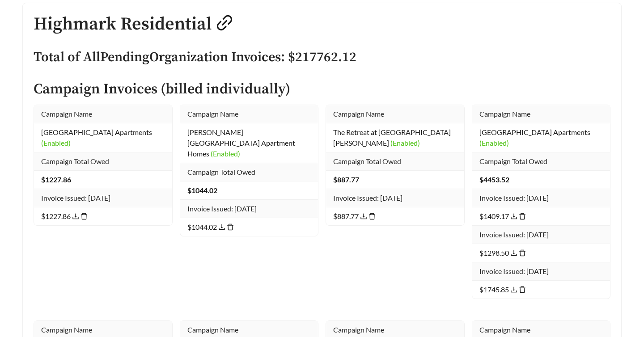
scroll to position [267, 0]
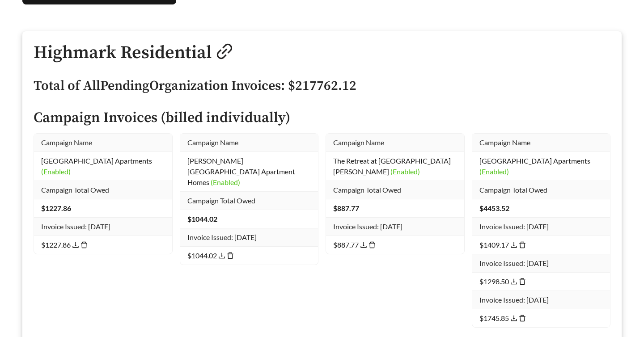
click at [226, 51] on icon "link" at bounding box center [225, 51] width 18 height 18
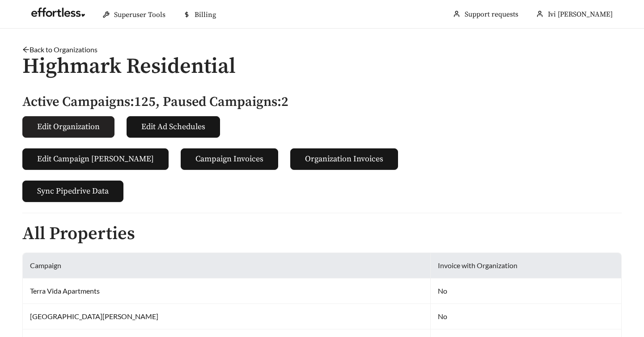
click at [85, 128] on span "Edit Organization" at bounding box center [68, 127] width 63 height 12
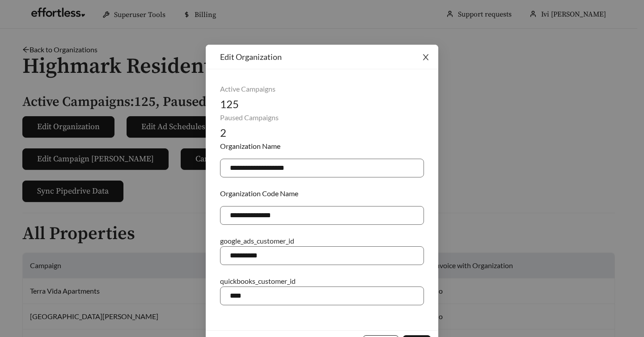
click at [428, 59] on icon "close" at bounding box center [426, 57] width 8 height 8
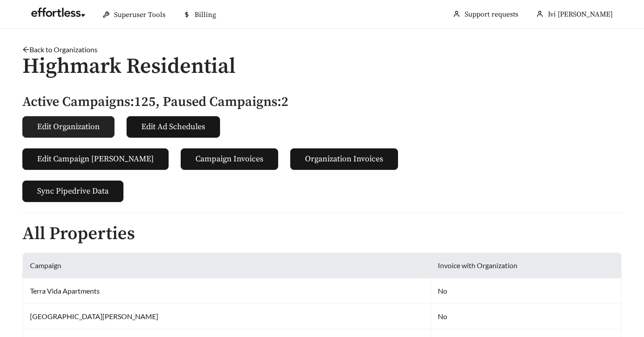
click at [88, 129] on span "Edit Organization" at bounding box center [68, 127] width 63 height 12
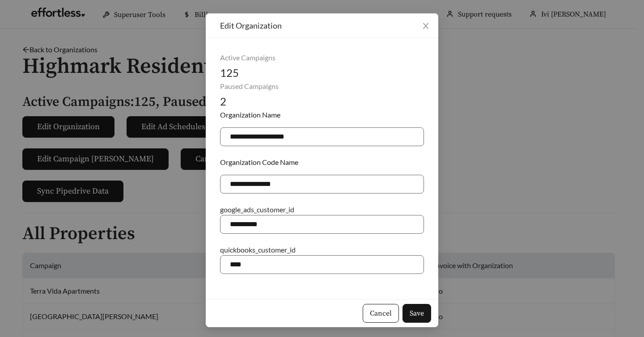
scroll to position [32, 0]
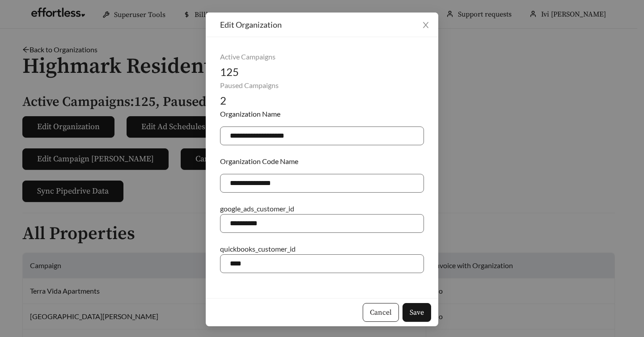
click at [385, 310] on span "Cancel" at bounding box center [381, 312] width 22 height 11
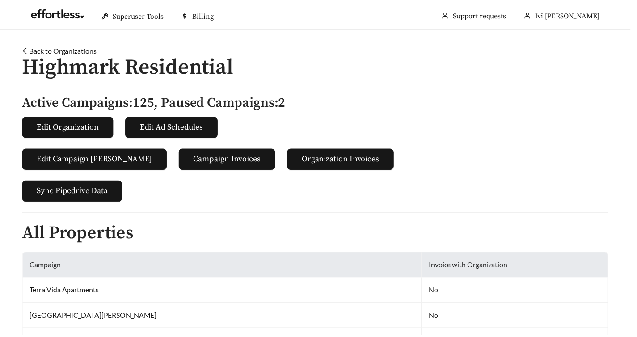
scroll to position [0, 0]
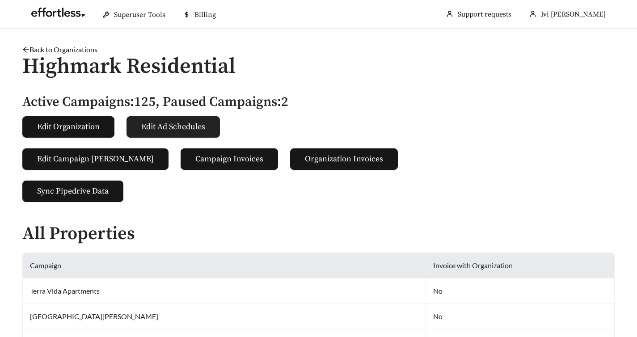
click at [161, 129] on span "Edit Ad Schedules" at bounding box center [173, 127] width 64 height 12
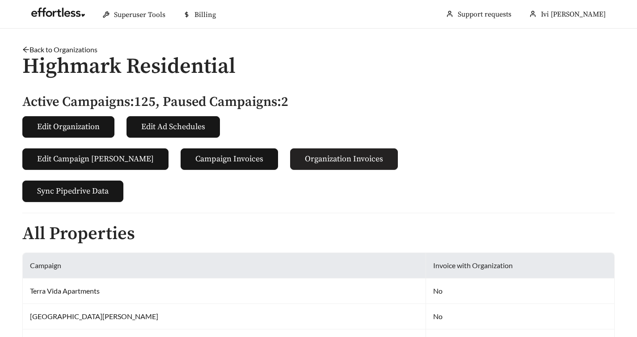
click at [314, 161] on span "Organization Invoices" at bounding box center [344, 159] width 78 height 12
click at [95, 194] on span "Sync Pipedrive Data" at bounding box center [73, 191] width 72 height 12
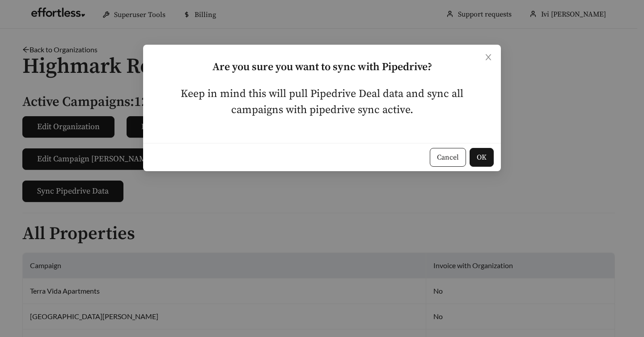
click at [445, 154] on span "Cancel" at bounding box center [448, 157] width 22 height 11
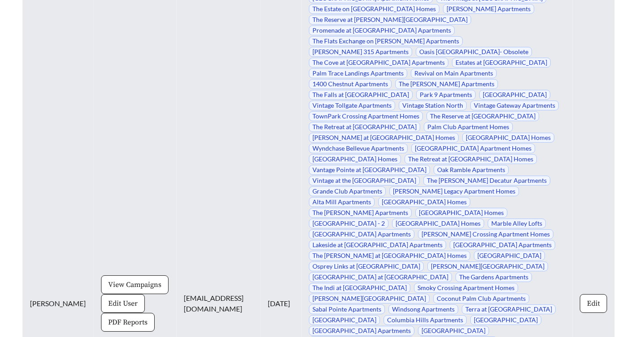
scroll to position [4424, 0]
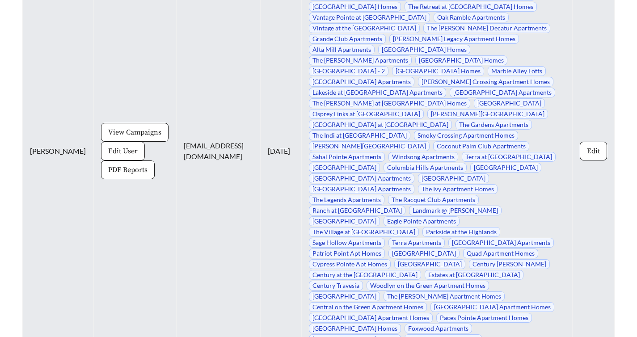
click at [110, 157] on span "Edit User" at bounding box center [123, 151] width 30 height 11
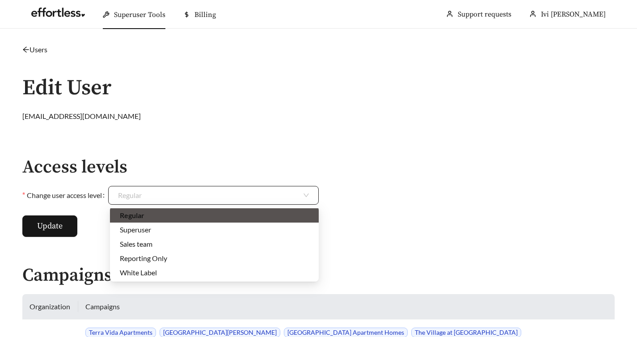
click at [297, 191] on span "Regular" at bounding box center [213, 196] width 191 height 18
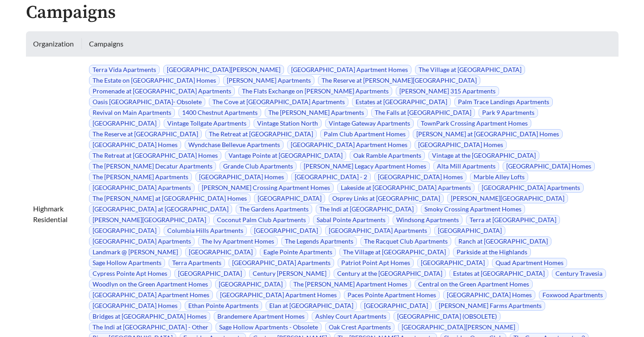
scroll to position [406, 0]
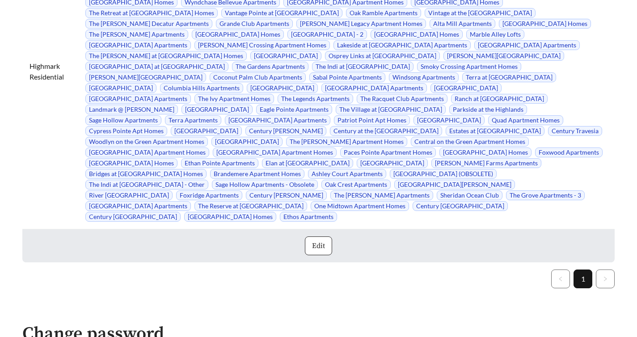
click at [319, 241] on span "Edit" at bounding box center [318, 246] width 13 height 11
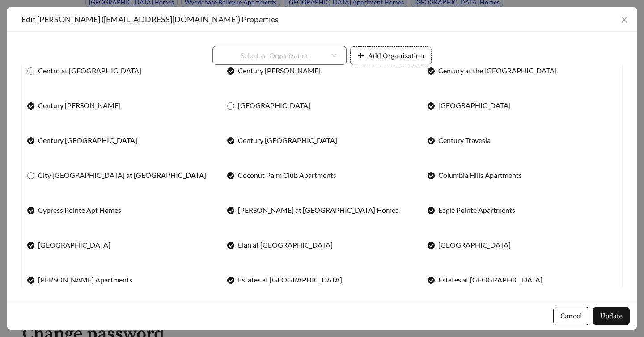
scroll to position [0, 0]
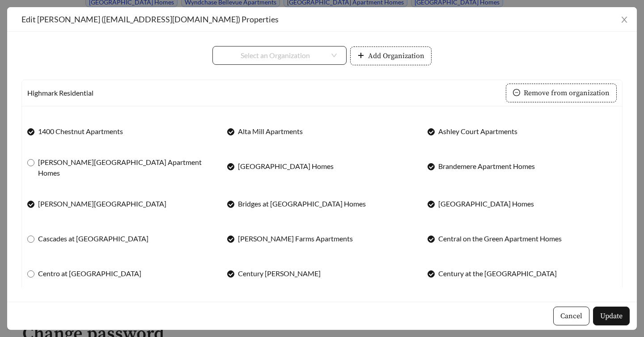
click at [307, 49] on input "search" at bounding box center [275, 56] width 107 height 18
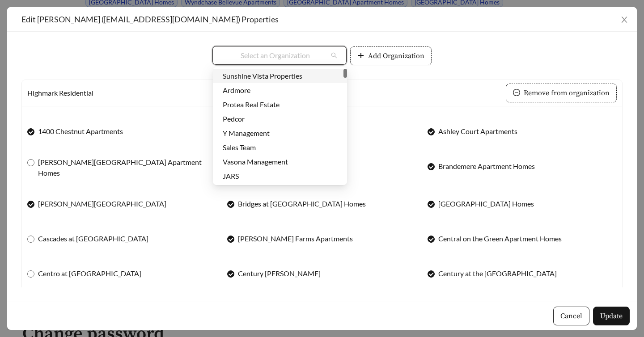
click at [185, 59] on div "Select an Organization Add Organization" at bounding box center [321, 55] width 601 height 19
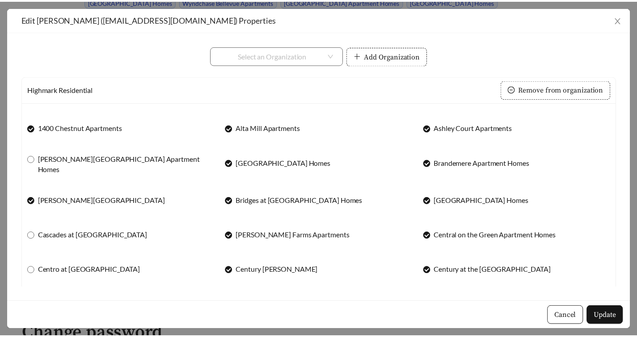
scroll to position [7, 0]
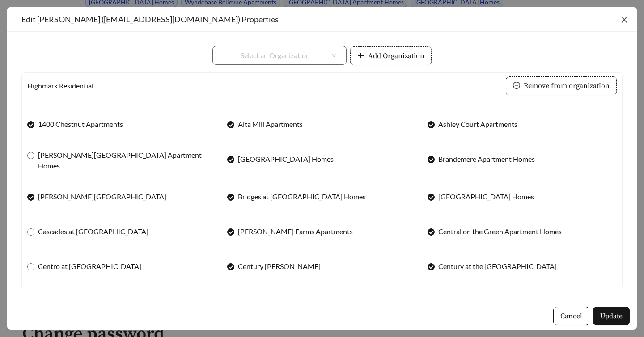
click at [626, 18] on icon "close" at bounding box center [624, 20] width 8 height 8
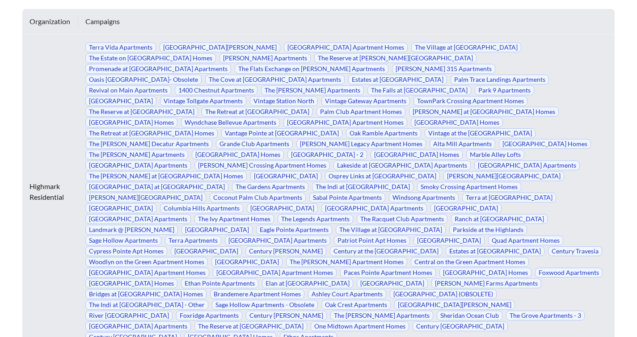
scroll to position [0, 0]
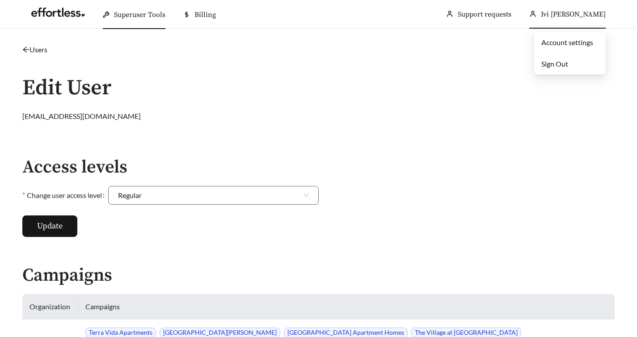
click at [583, 19] on div "Ivi [PERSON_NAME]" at bounding box center [568, 14] width 76 height 29
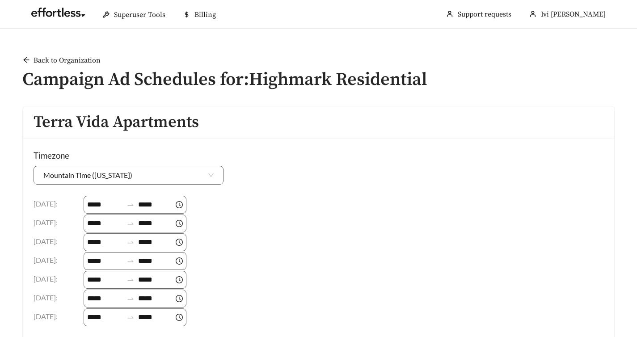
click at [51, 64] on span "Back to Organization" at bounding box center [67, 60] width 67 height 11
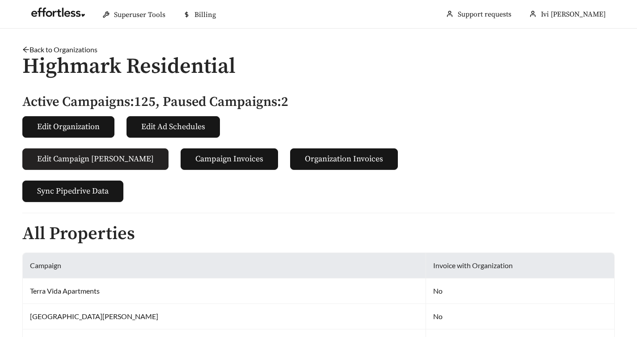
click at [106, 152] on button "Edit Campaign Billings" at bounding box center [95, 158] width 146 height 21
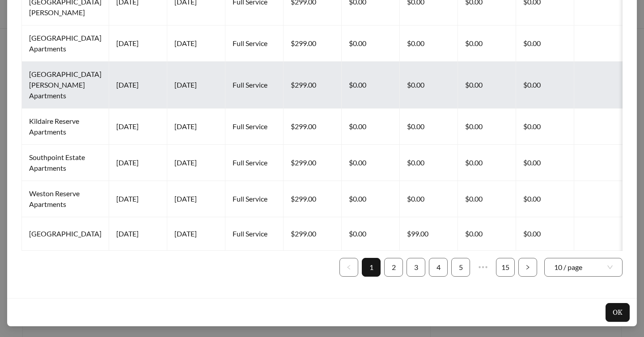
scroll to position [377, 0]
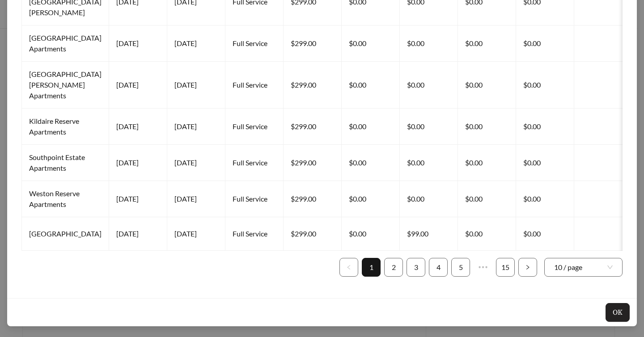
click at [617, 314] on span "OK" at bounding box center [618, 312] width 10 height 11
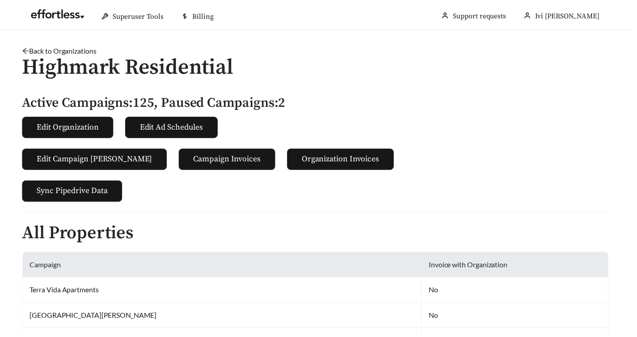
scroll to position [332, 0]
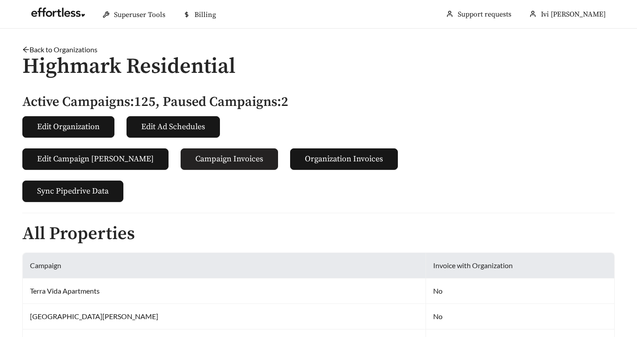
click at [195, 157] on span "Campaign Invoices" at bounding box center [229, 159] width 68 height 12
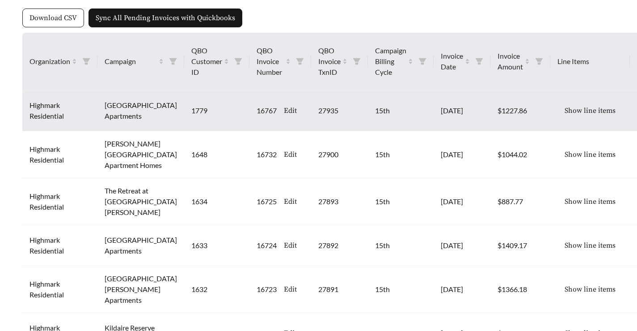
scroll to position [102, 0]
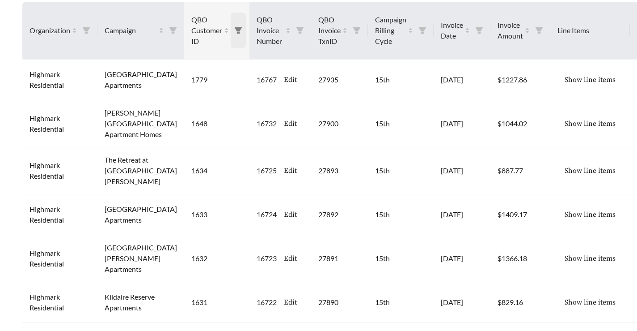
click at [234, 32] on icon "filter" at bounding box center [238, 30] width 8 height 8
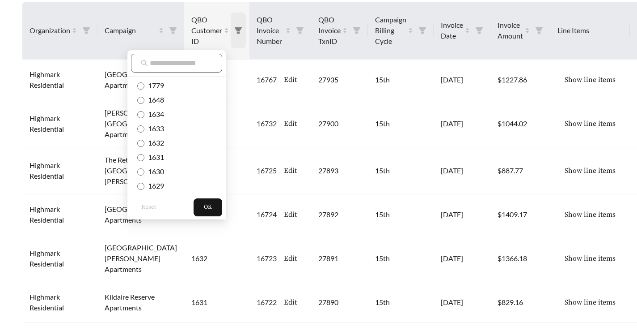
click at [234, 32] on icon "filter" at bounding box center [238, 30] width 8 height 8
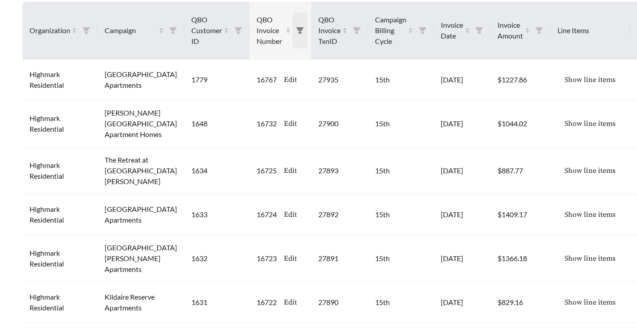
click at [297, 30] on icon "filter" at bounding box center [300, 30] width 7 height 6
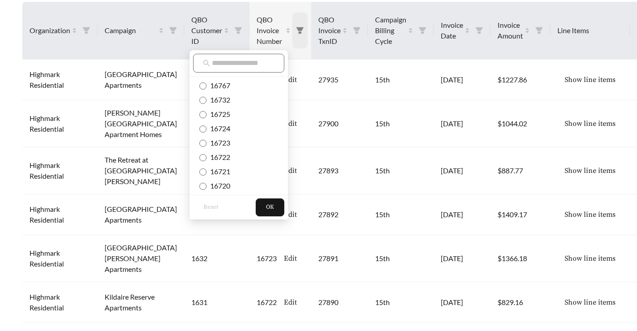
click at [297, 30] on icon "filter" at bounding box center [300, 30] width 7 height 6
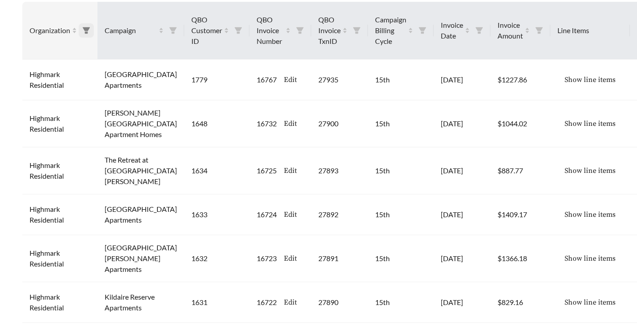
click at [86, 26] on icon "filter" at bounding box center [86, 30] width 8 height 8
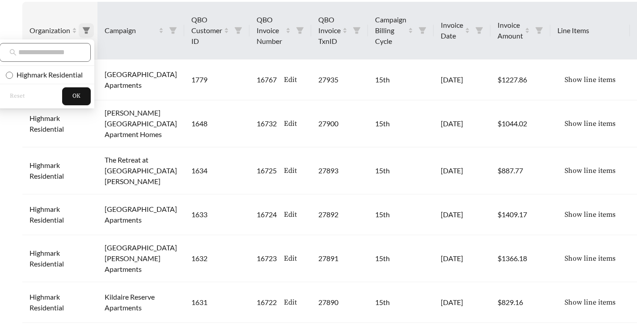
click at [86, 26] on icon "filter" at bounding box center [86, 30] width 8 height 8
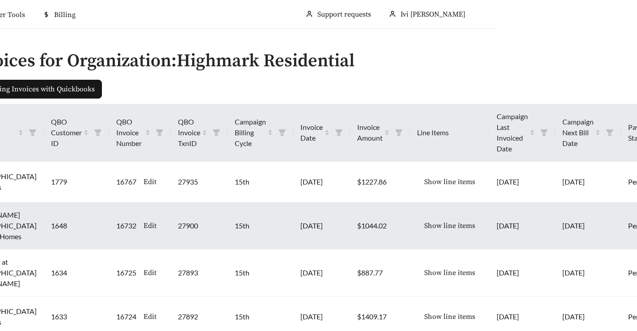
scroll to position [0, 0]
